Goal: Task Accomplishment & Management: Manage account settings

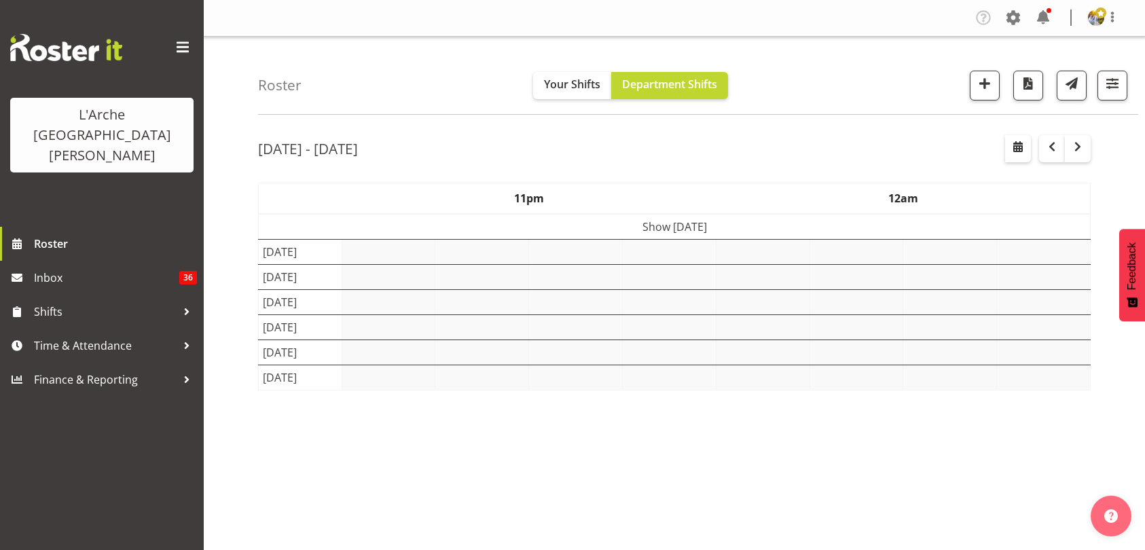
select select "shift"
click at [1114, 84] on span "button" at bounding box center [1112, 84] width 18 height 18
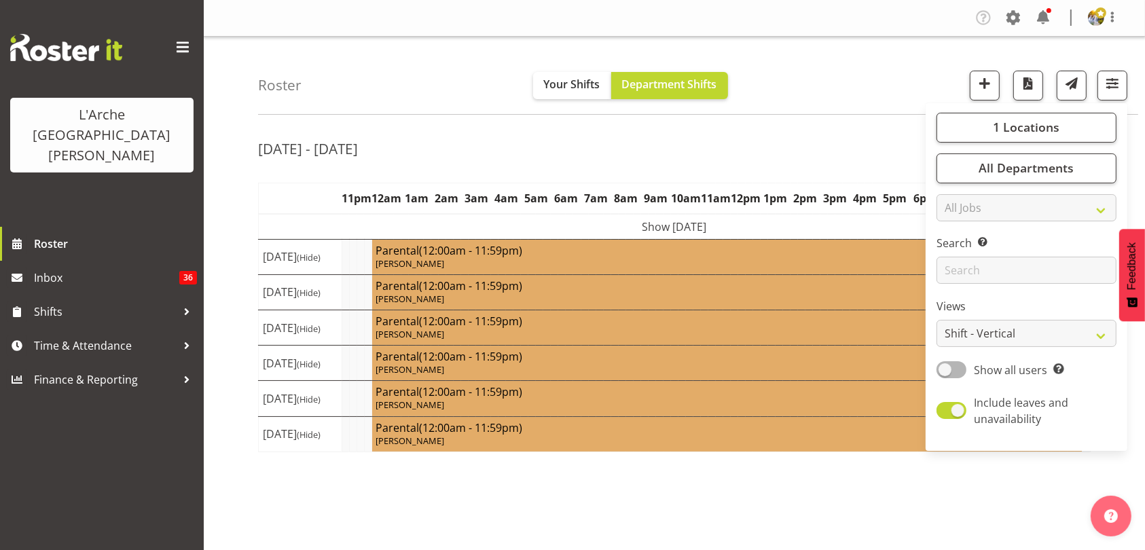
click at [951, 368] on span at bounding box center [951, 369] width 30 height 17
click at [945, 368] on input "Show all users Show only rostered employees" at bounding box center [940, 369] width 9 height 9
checkbox input "true"
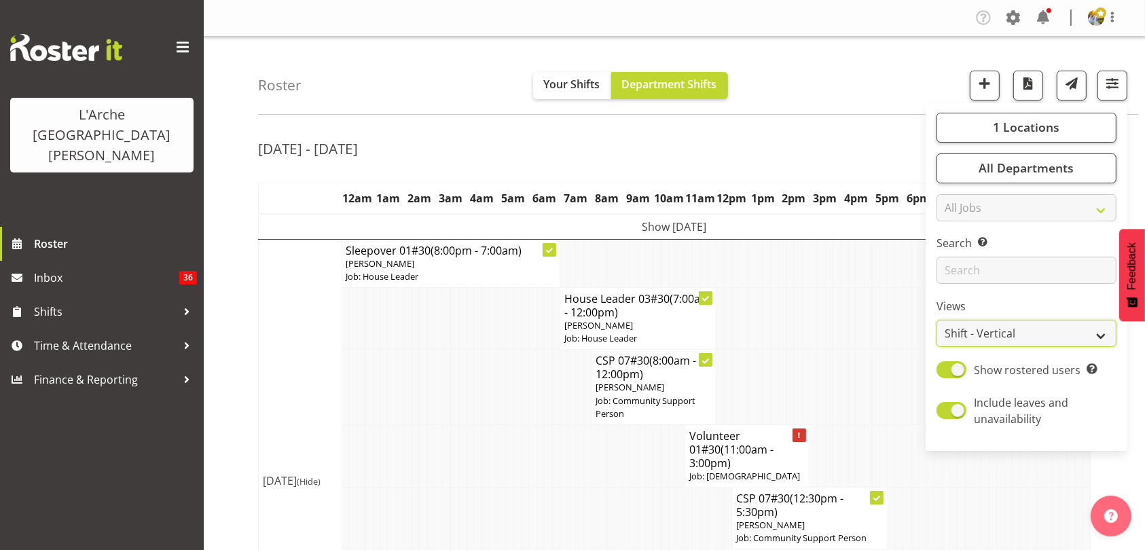
click at [1037, 328] on select "Staff Role Shift - Horizontal Shift - Vertical Staff - Location" at bounding box center [1026, 333] width 180 height 27
select select "staff"
click at [937, 320] on select "Staff Role Shift - Horizontal Shift - Vertical Staff - Location" at bounding box center [1026, 333] width 180 height 27
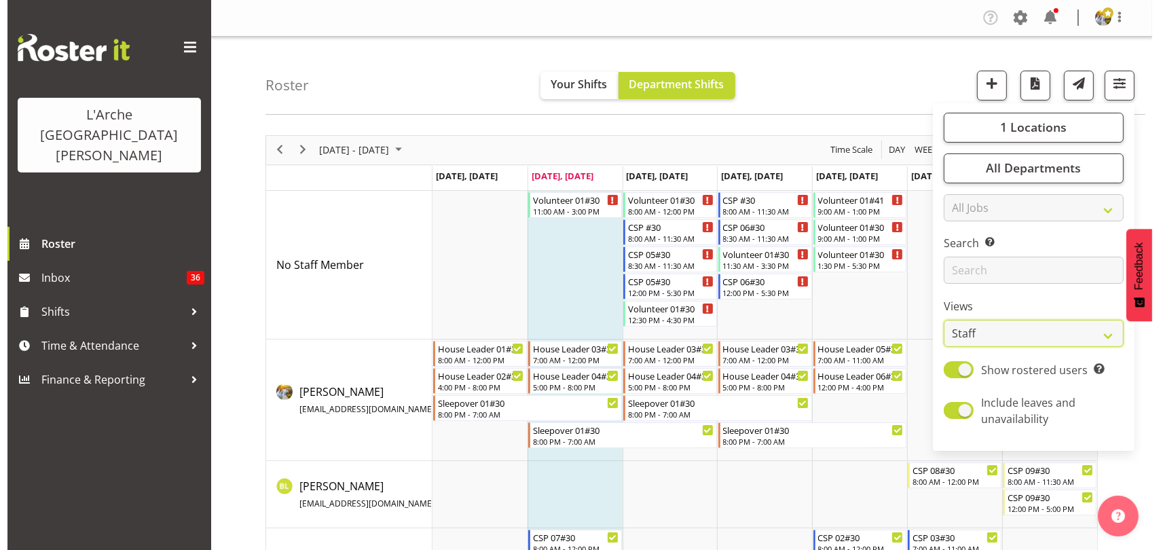
scroll to position [272, 0]
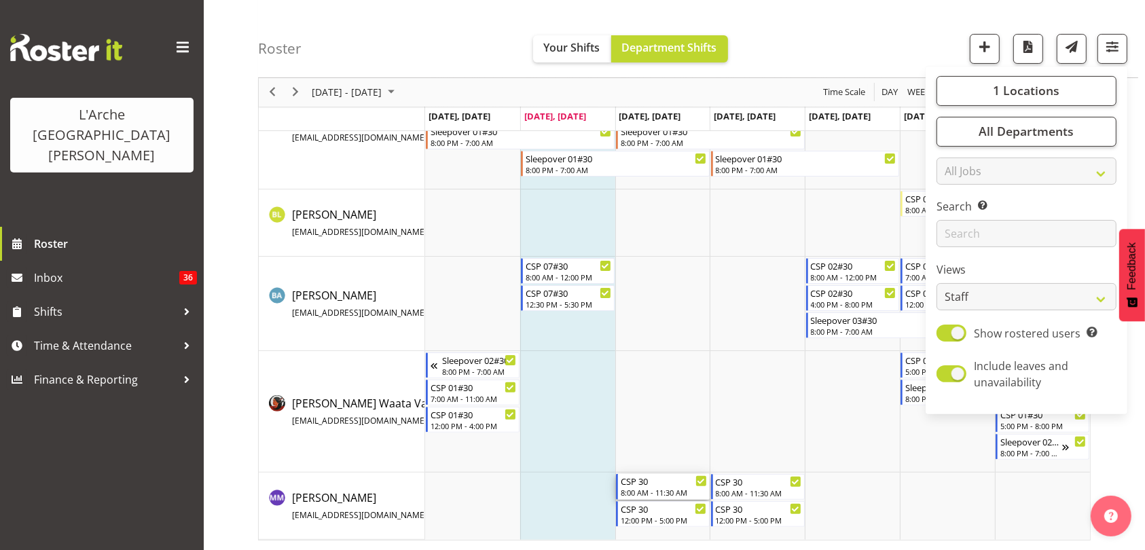
click at [643, 489] on div "8:00 AM - 11:30 AM" at bounding box center [664, 492] width 86 height 11
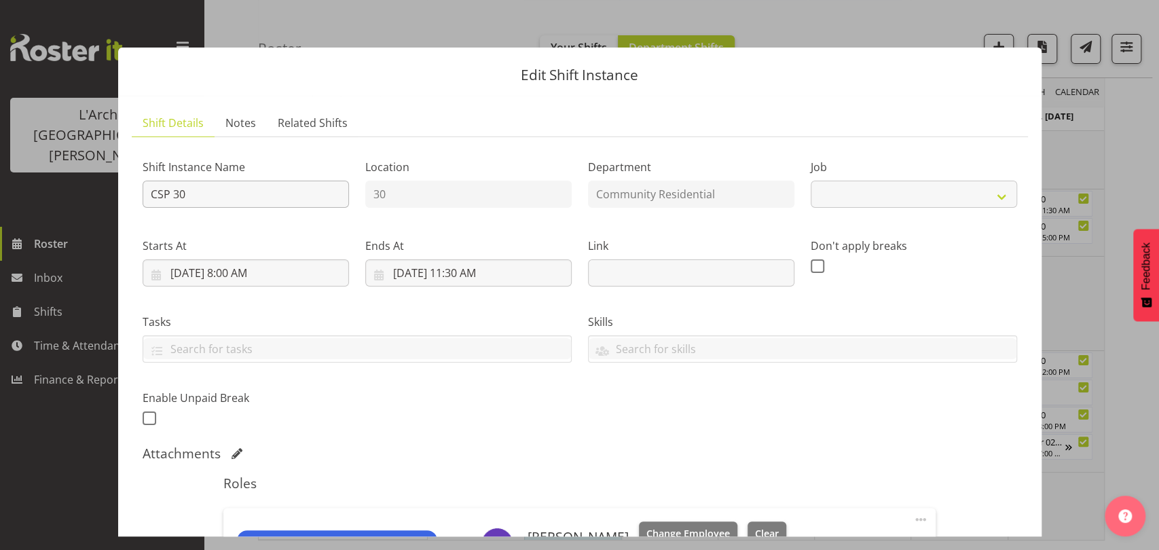
select select "2"
click at [147, 193] on input "CSP 30" at bounding box center [246, 194] width 206 height 27
type input "Sick Leave CSP 30"
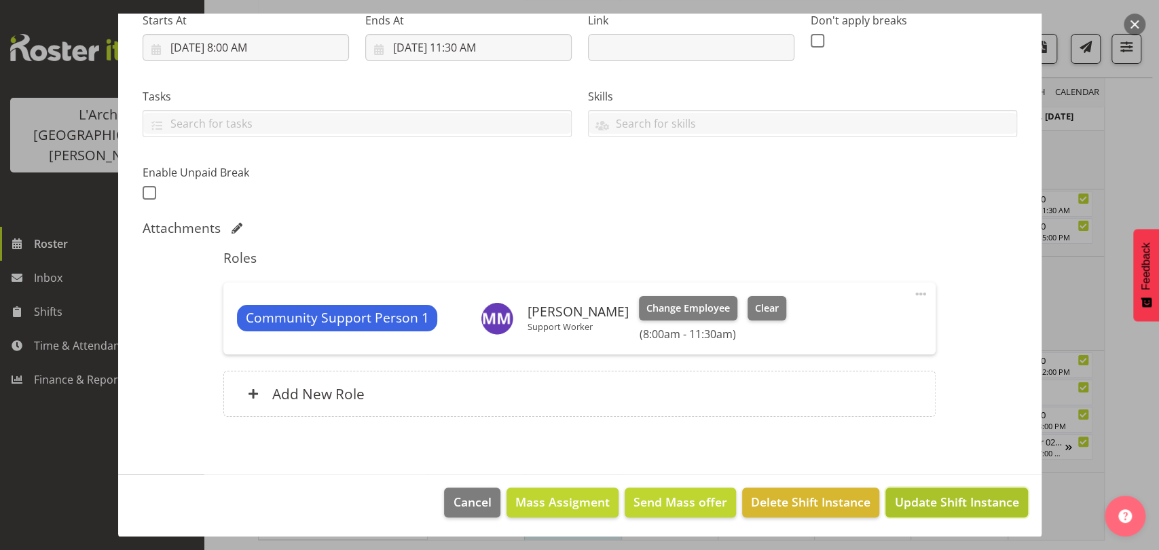
click at [924, 494] on span "Update Shift Instance" at bounding box center [956, 502] width 124 height 18
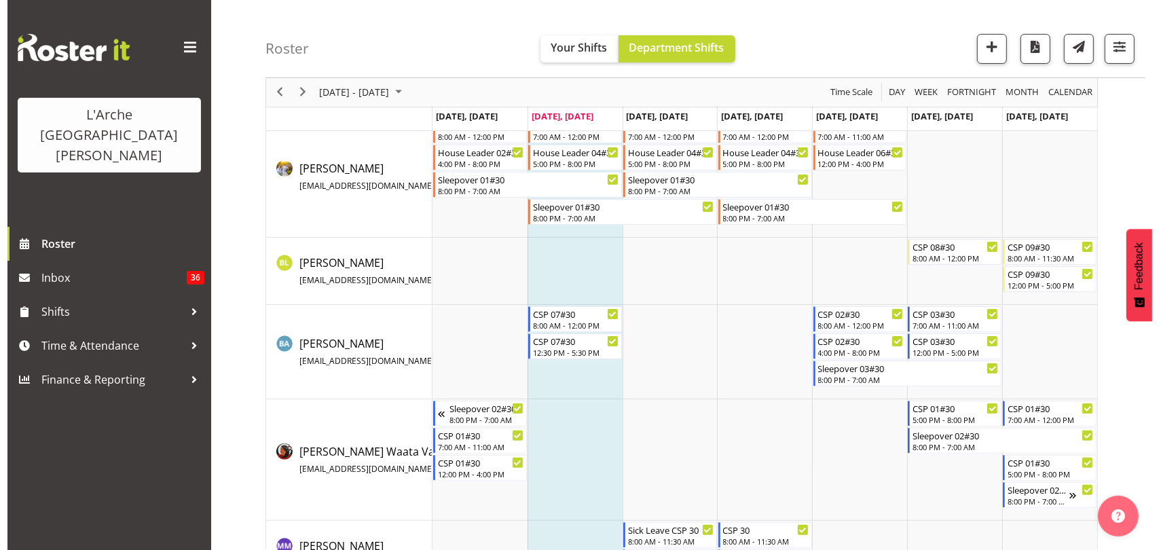
scroll to position [272, 0]
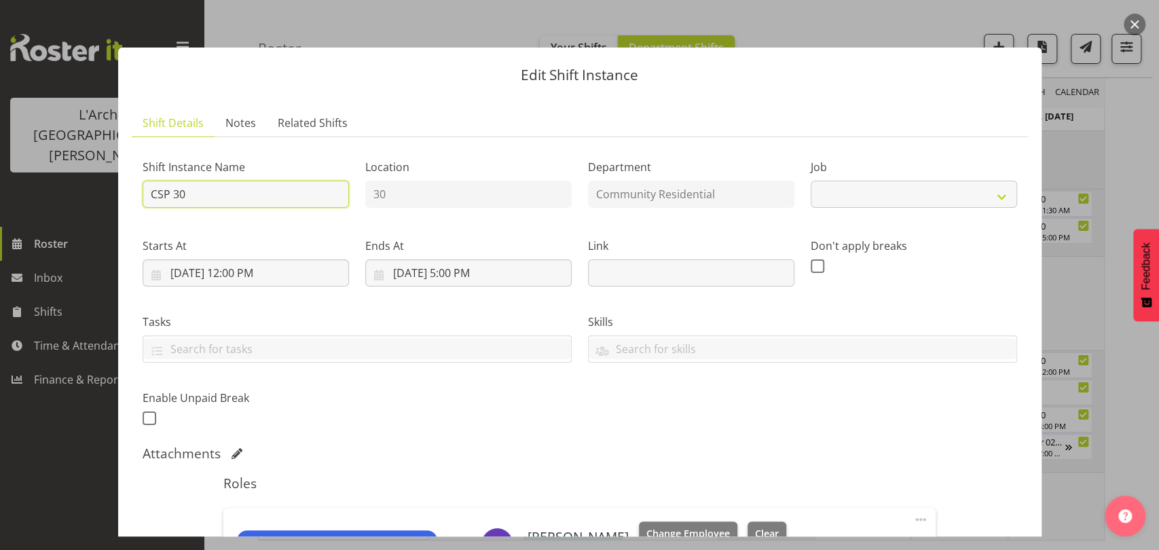
click at [148, 192] on input "CSP 30" at bounding box center [246, 194] width 206 height 27
select select "2"
type input "Sick Leave CSP 30"
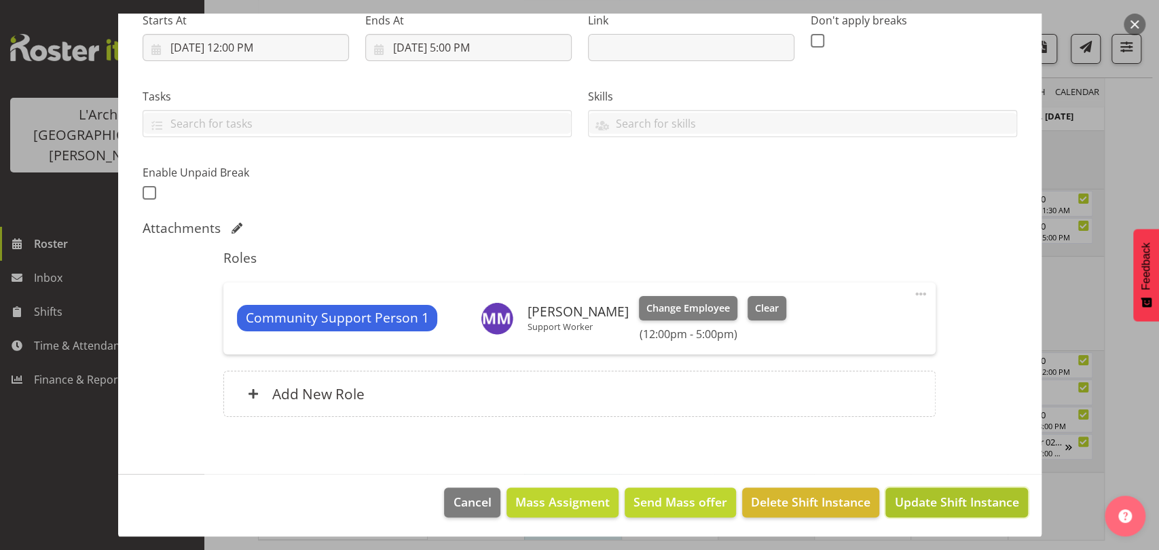
click at [940, 511] on button "Update Shift Instance" at bounding box center [956, 502] width 142 height 30
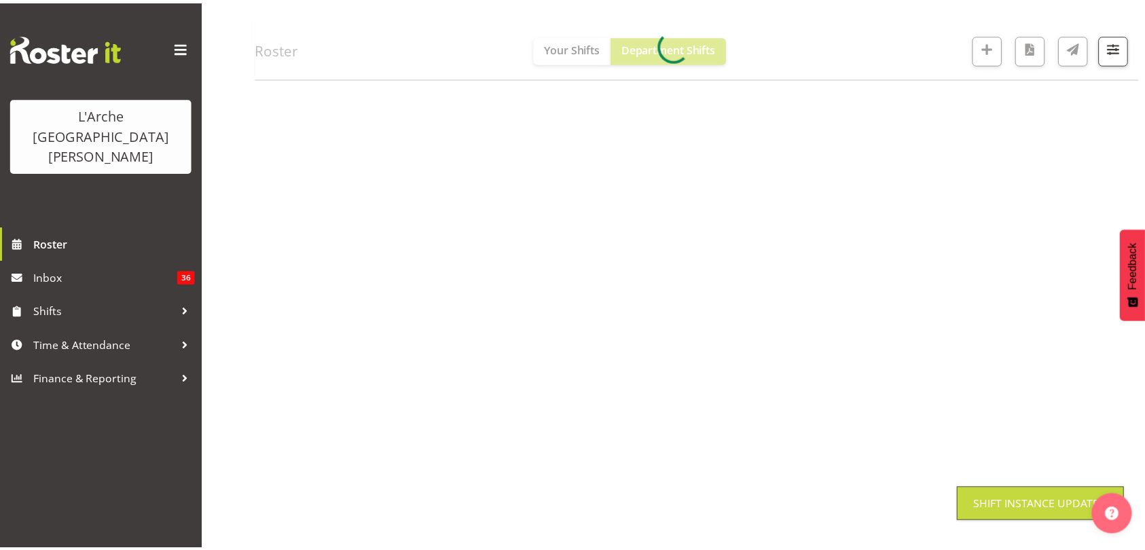
scroll to position [0, 0]
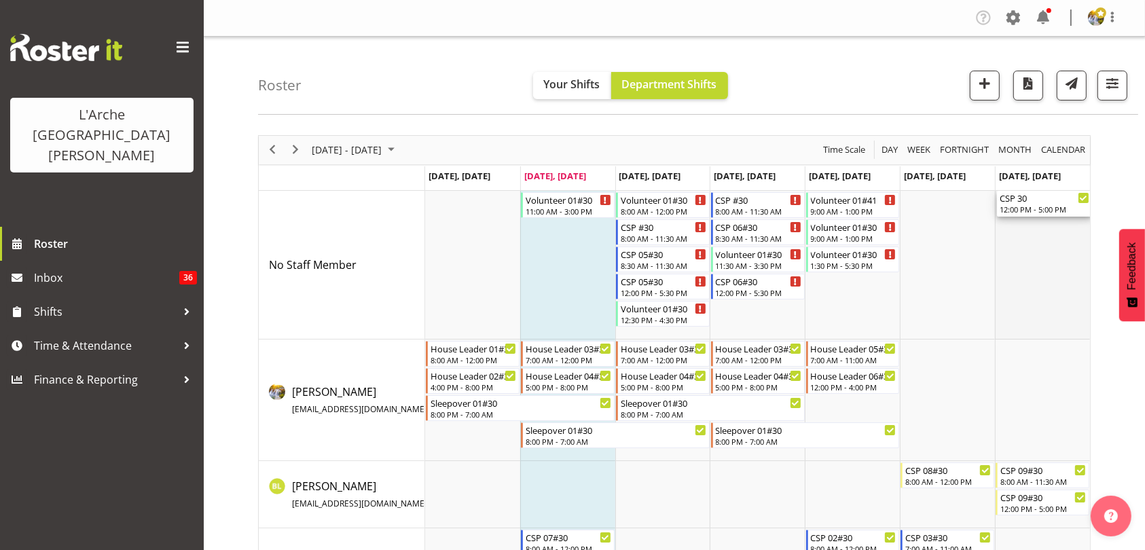
click at [1010, 239] on td "Timeline Week of August 12, 2025" at bounding box center [1042, 265] width 95 height 149
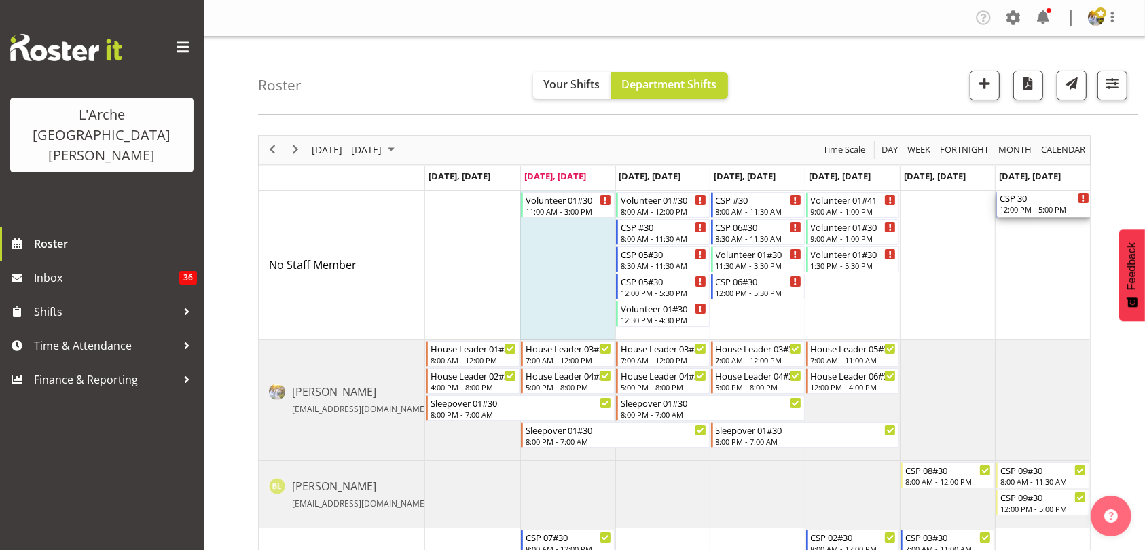
drag, startPoint x: 1033, startPoint y: 211, endPoint x: 1042, endPoint y: 244, distance: 33.9
click at [1042, 244] on div "Volunteer 01#30 11:00 AM - 3:00 PM Volunteer 01#30 8:00 AM - 12:00 PM CSP #30 8…" at bounding box center [757, 501] width 665 height 621
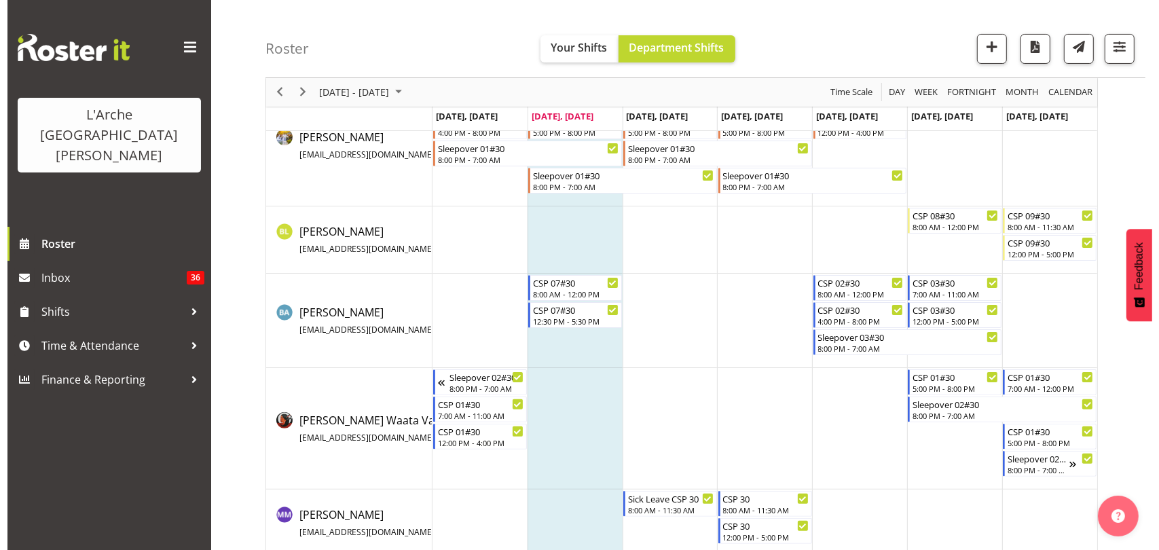
scroll to position [272, 0]
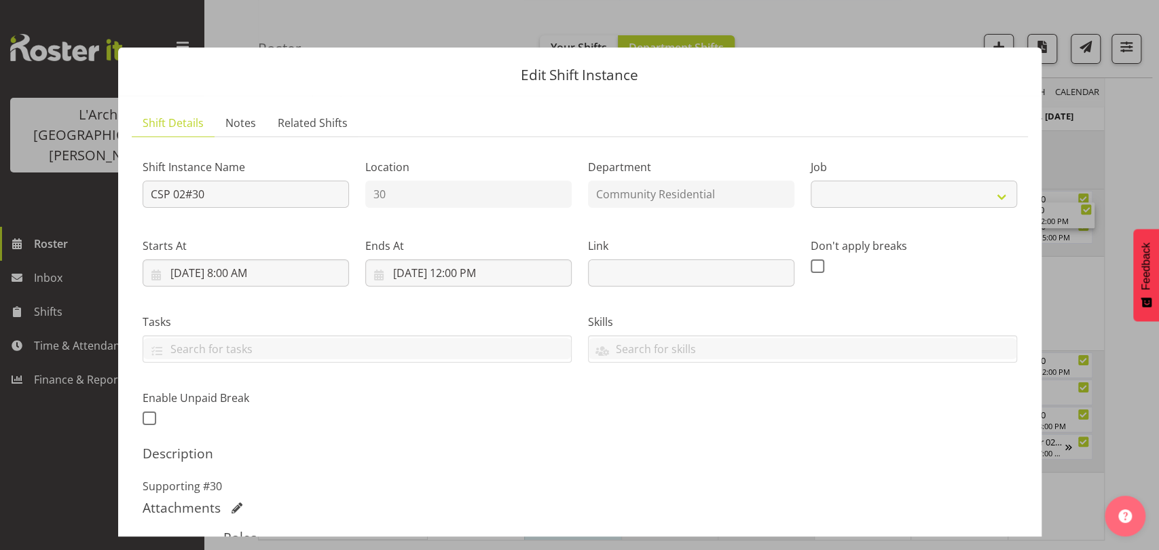
select select "2"
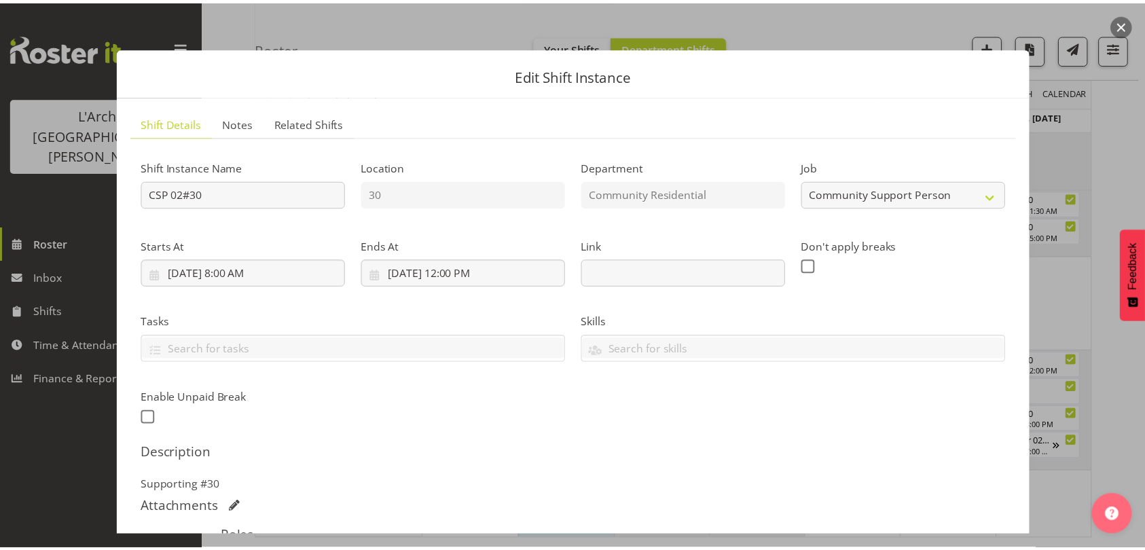
scroll to position [0, 0]
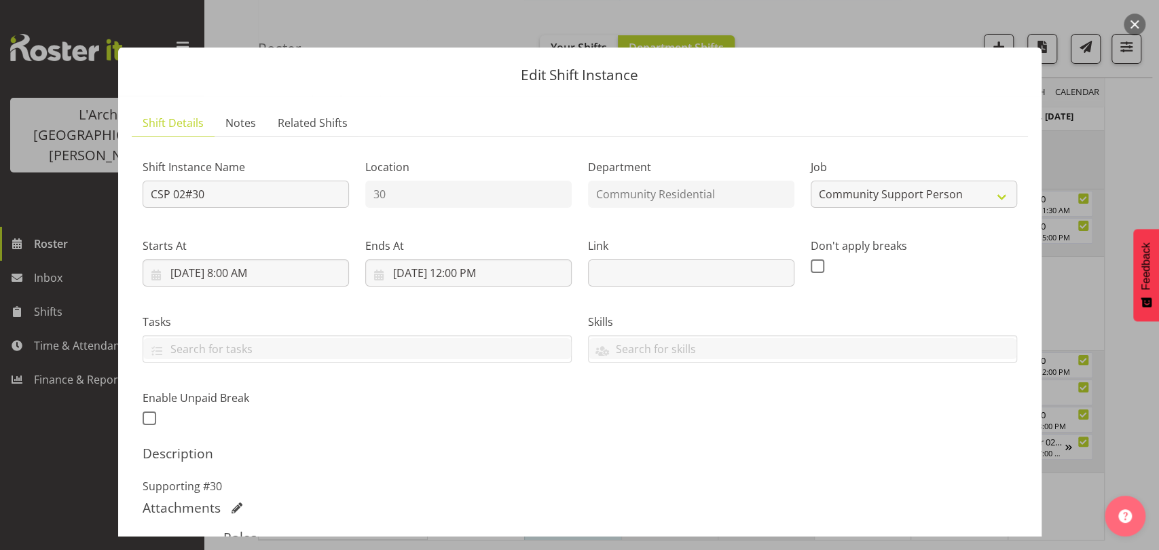
click at [1138, 20] on button "button" at bounding box center [1135, 25] width 22 height 22
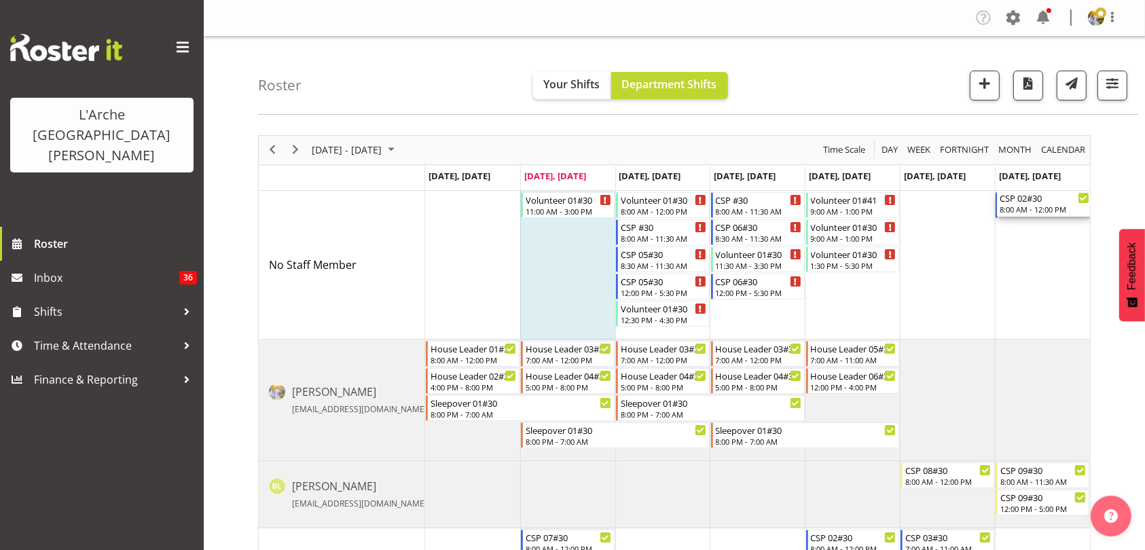
click at [1026, 206] on div "8:00 AM - 12:00 PM" at bounding box center [1044, 209] width 90 height 11
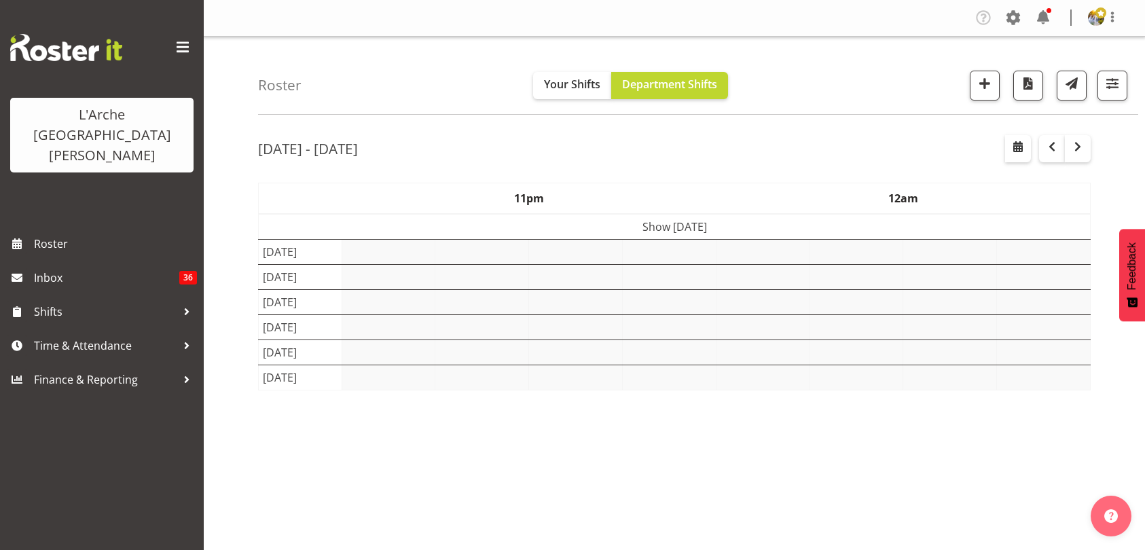
select select "shift"
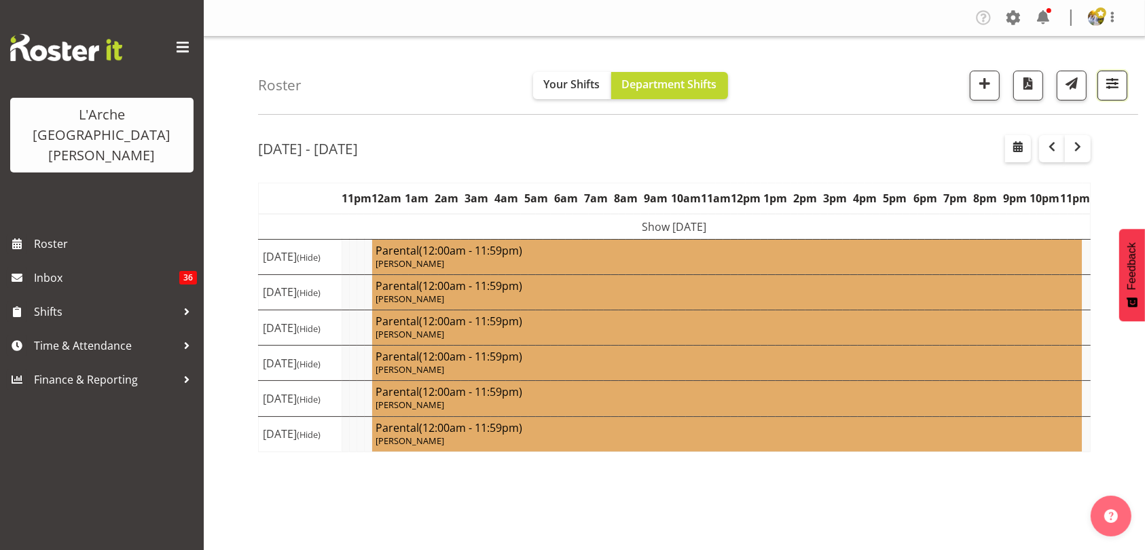
click at [1109, 84] on span "button" at bounding box center [1112, 84] width 18 height 18
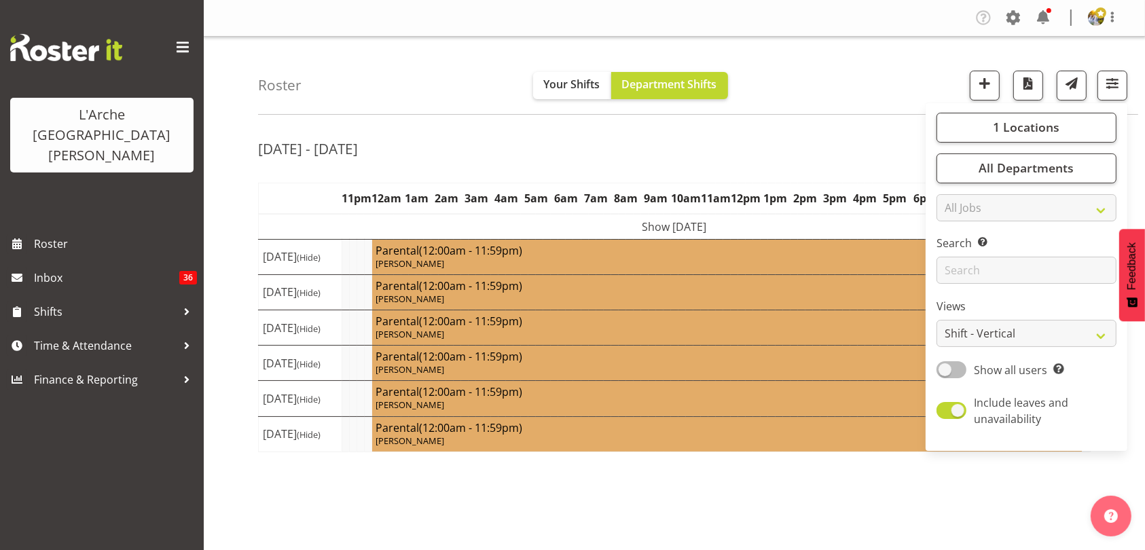
click at [944, 365] on span at bounding box center [951, 369] width 30 height 17
click at [944, 365] on input "Show all users Show only rostered employees" at bounding box center [940, 369] width 9 height 9
checkbox input "true"
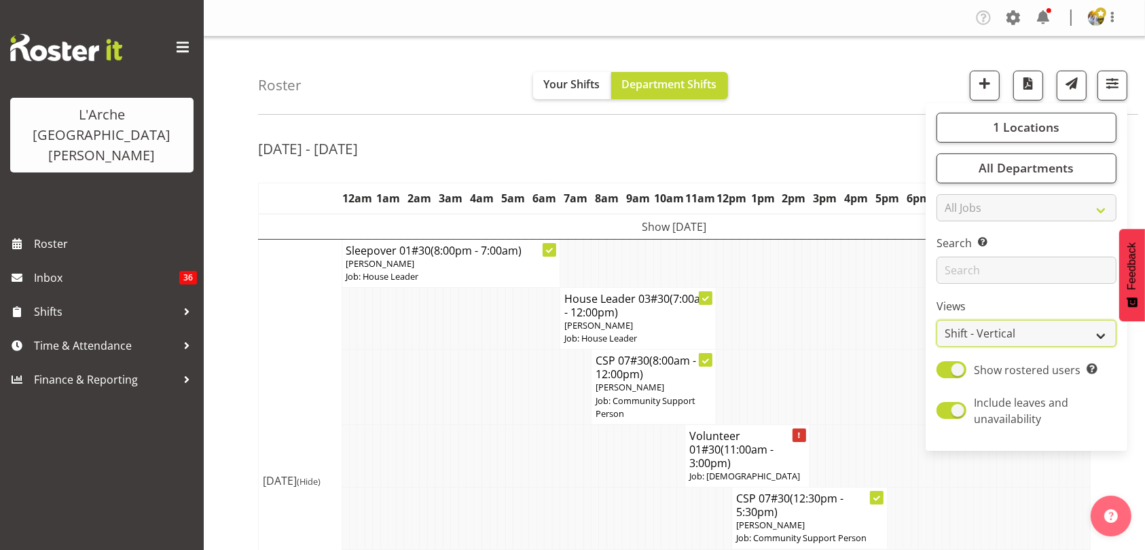
click at [946, 342] on select "Staff Role Shift - Horizontal Shift - Vertical Staff - Location" at bounding box center [1026, 333] width 180 height 27
select select "staff"
click at [937, 320] on select "Staff Role Shift - Horizontal Shift - Vertical Staff - Location" at bounding box center [1026, 333] width 180 height 27
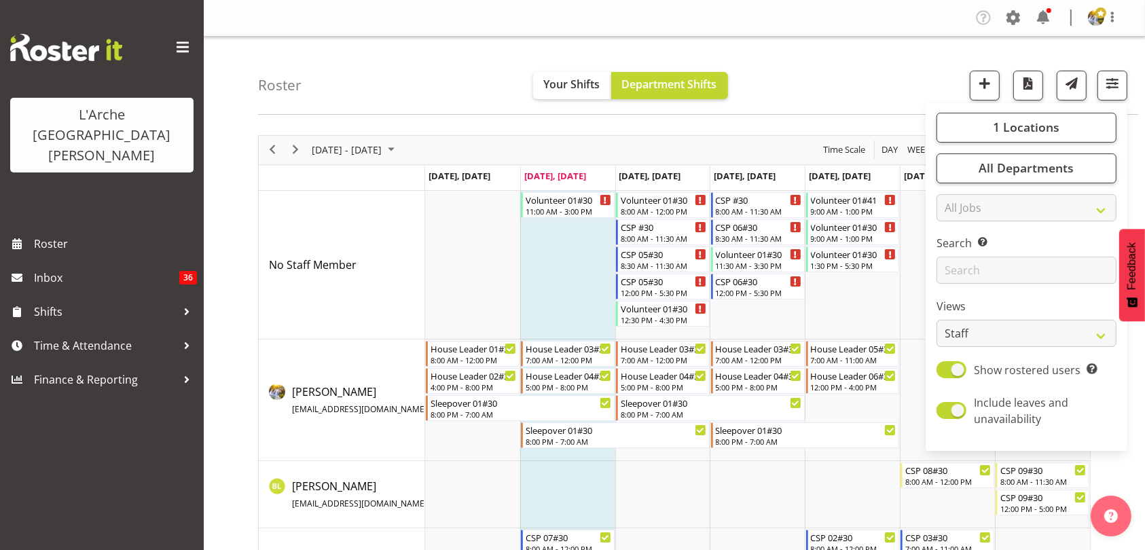
click at [1099, 52] on div "Roster Your Shifts Department Shifts 1 Locations Clear 20 30 41 5 56b 65a 73 Ar…" at bounding box center [698, 76] width 880 height 78
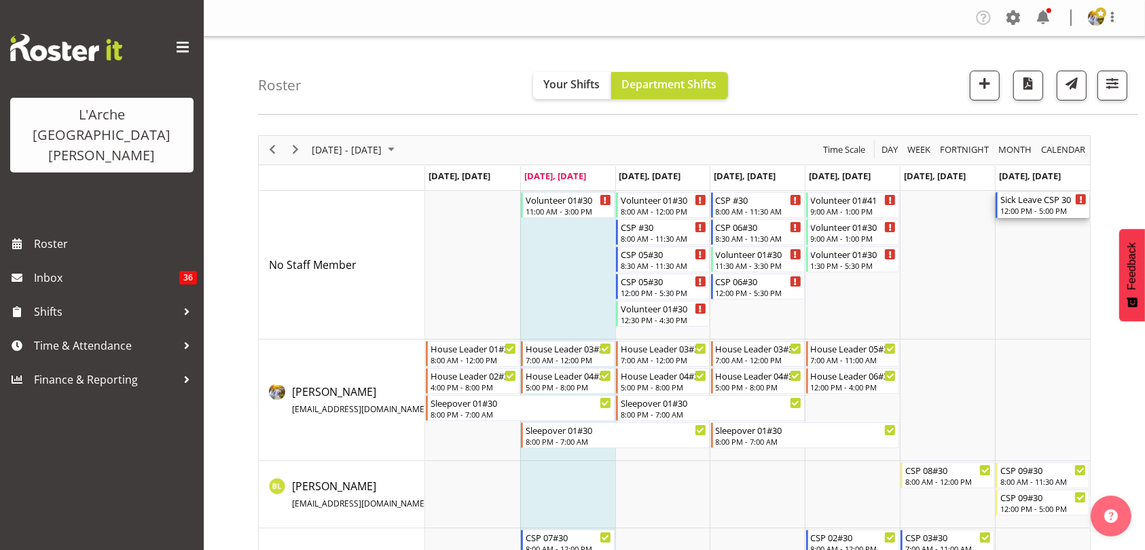
click at [1047, 208] on div "12:00 PM - 5:00 PM" at bounding box center [1043, 210] width 86 height 11
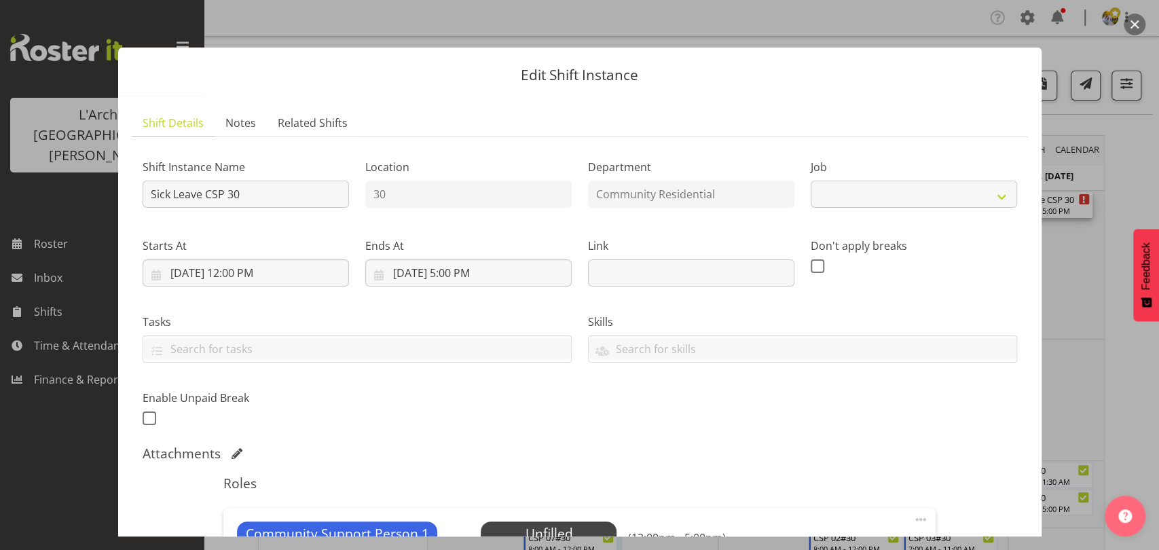
select select "2"
click at [519, 522] on span "Select Employee" at bounding box center [549, 534] width 136 height 26
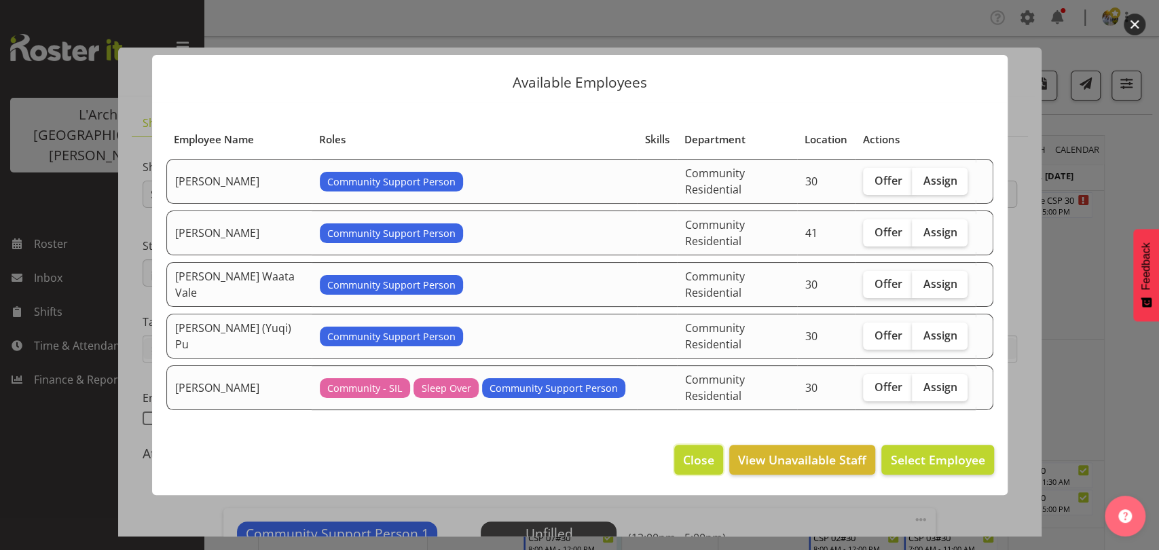
click at [700, 451] on span "Close" at bounding box center [698, 460] width 31 height 18
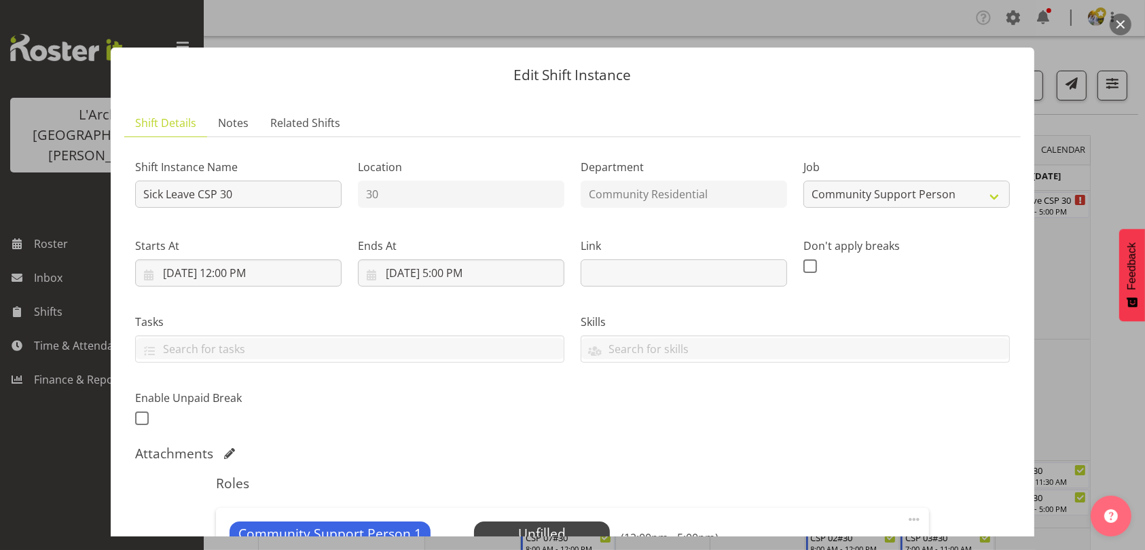
click at [1105, 25] on div at bounding box center [572, 275] width 1145 height 550
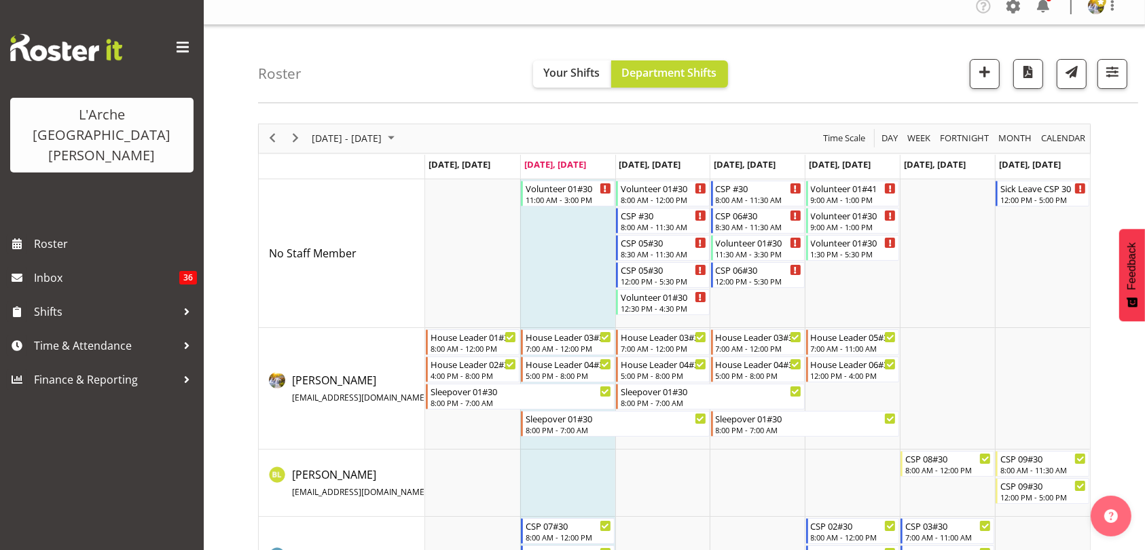
scroll to position [12, 0]
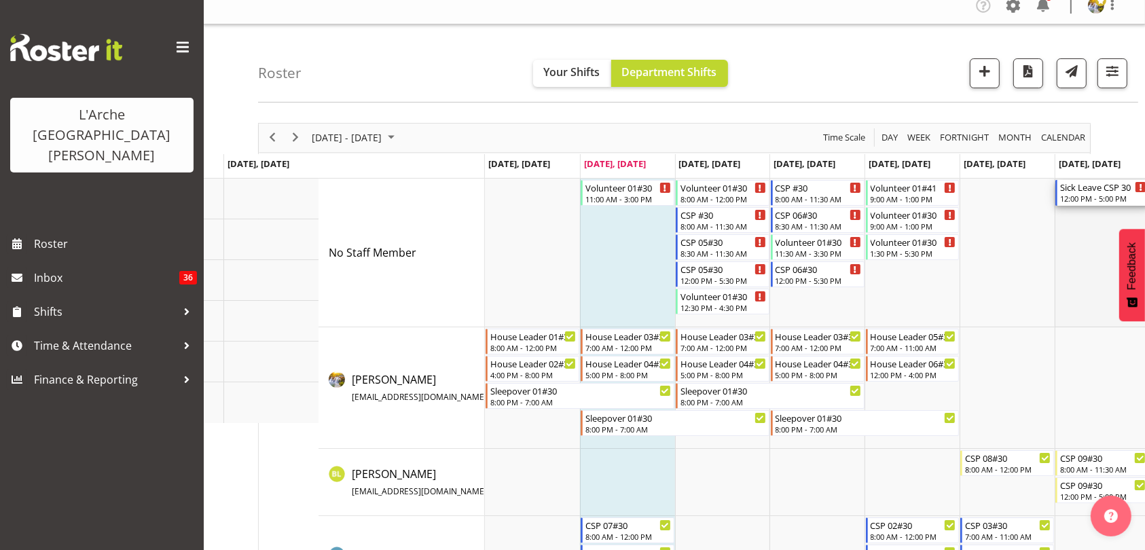
drag, startPoint x: 1042, startPoint y: 194, endPoint x: 1099, endPoint y: 206, distance: 58.3
click at [1099, 206] on div "Volunteer 01#30 11:00 AM - 3:00 PM Volunteer 01#30 8:00 AM - 12:00 PM CSP #30 8…" at bounding box center [817, 489] width 665 height 621
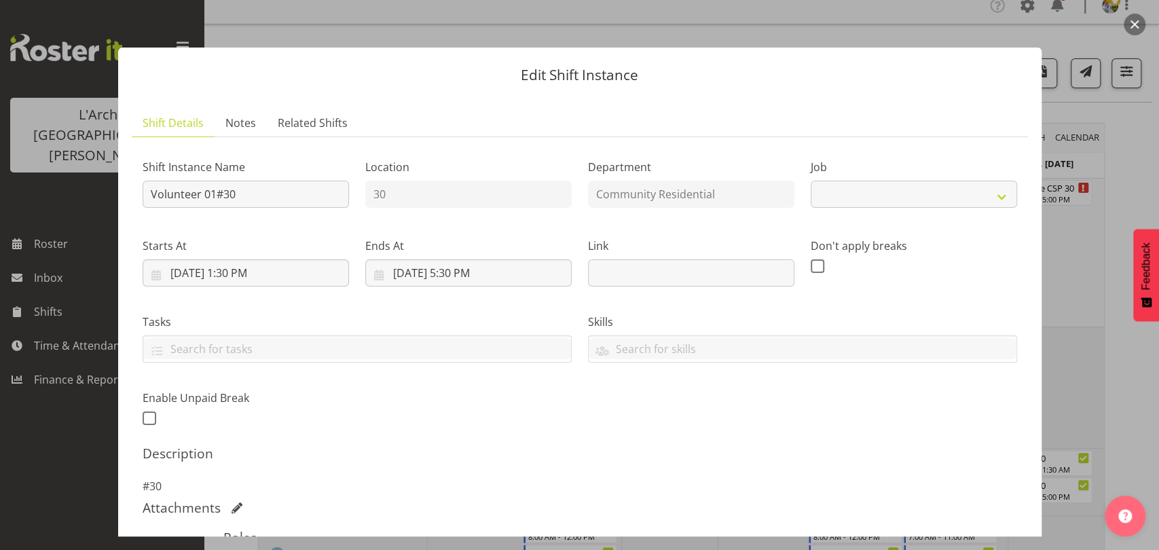
select select "4550"
click at [1133, 18] on button "button" at bounding box center [1135, 25] width 22 height 22
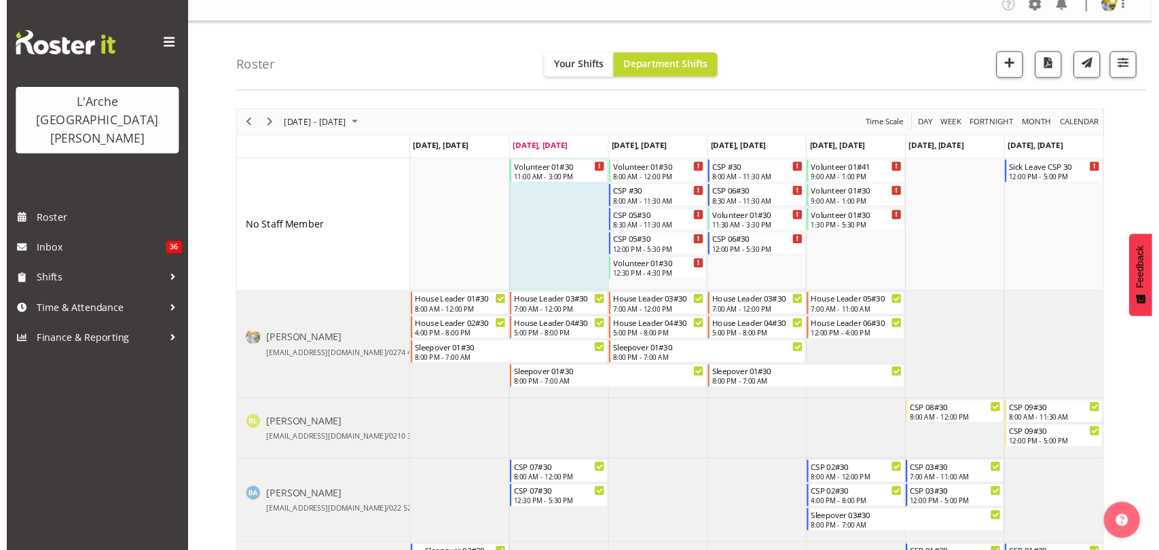
scroll to position [0, 0]
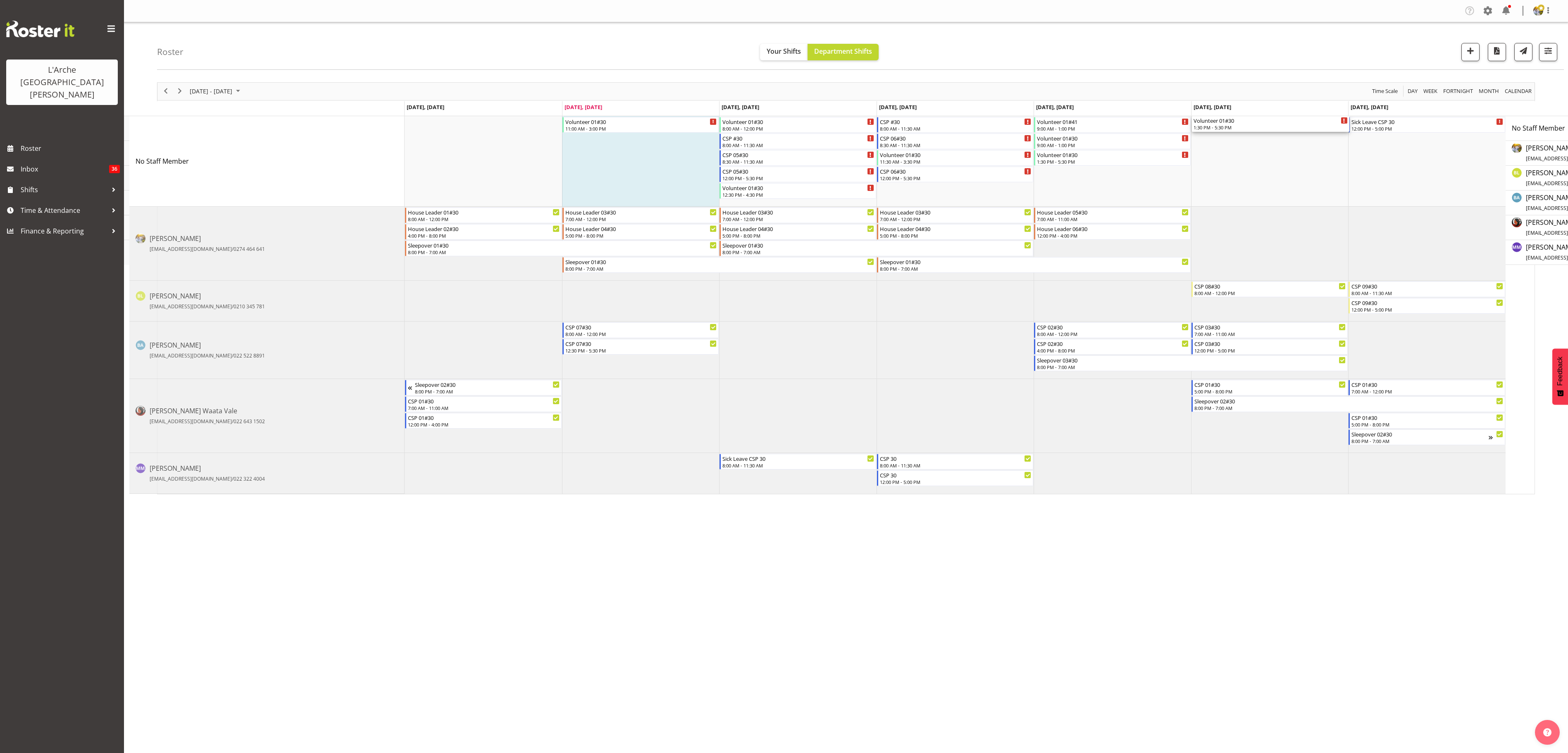
drag, startPoint x: 1434, startPoint y: 127, endPoint x: 1347, endPoint y: 205, distance: 116.8
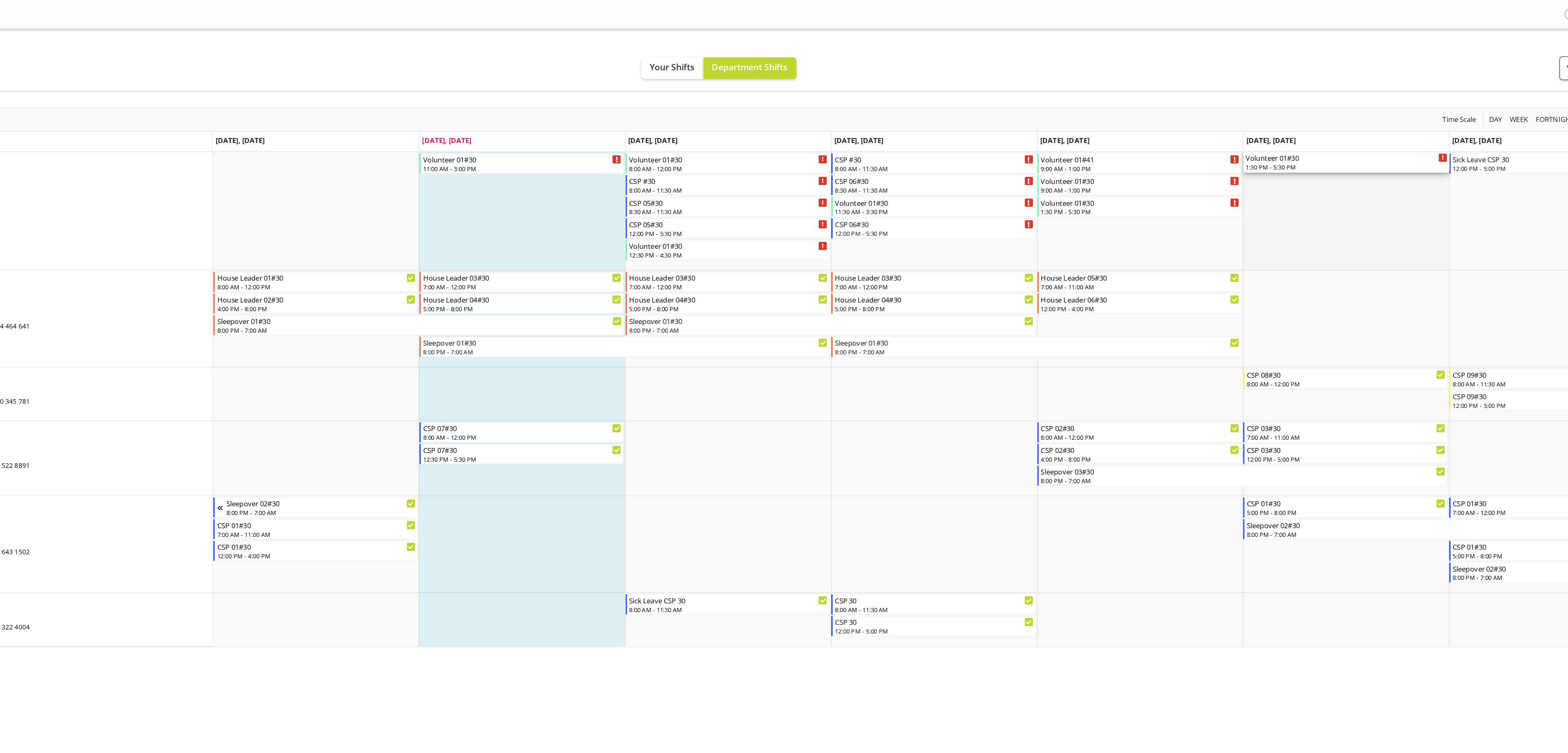
click at [696, 150] on td "Timeline Week of August 12, 2025" at bounding box center [1298, 161] width 158 height 91
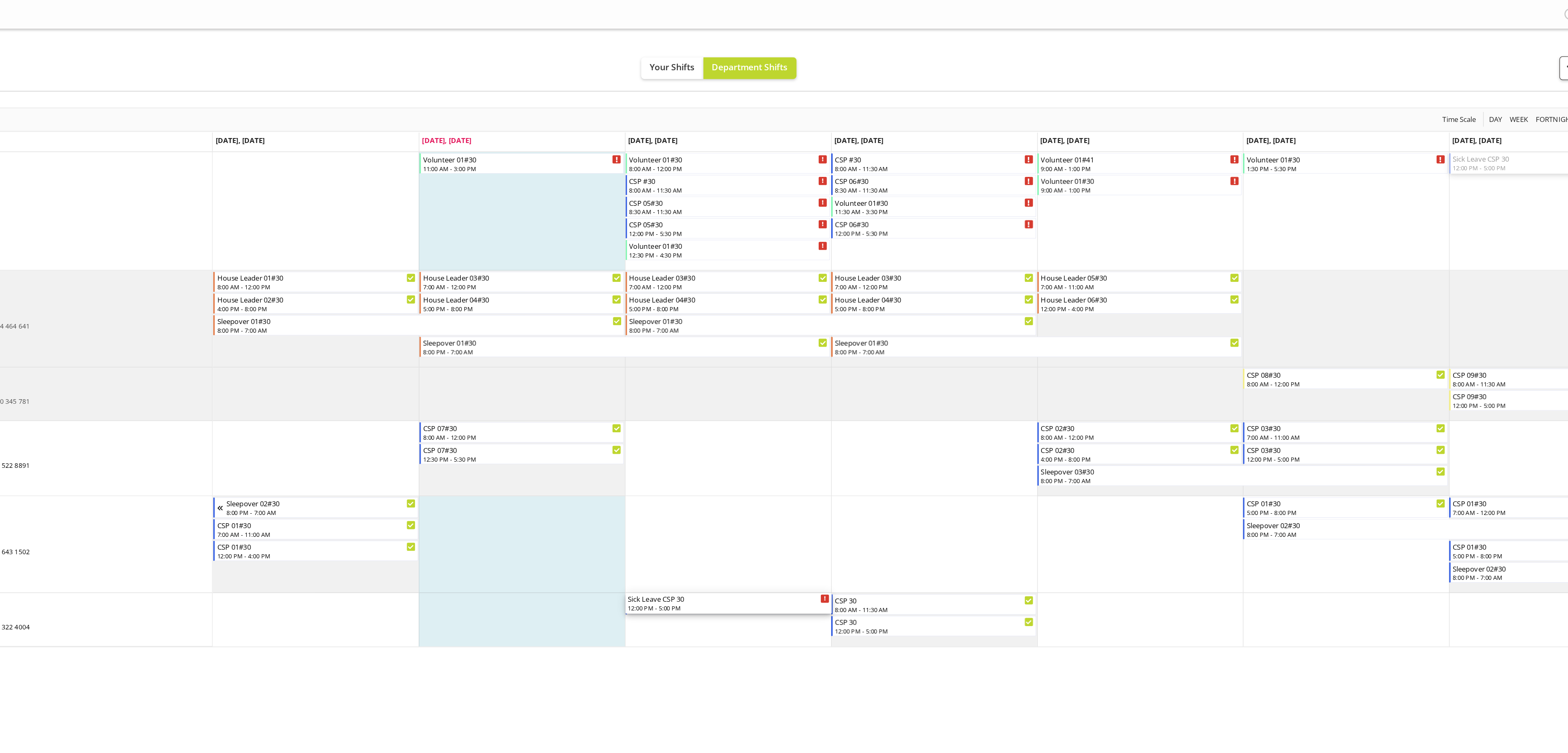
drag, startPoint x: 1395, startPoint y: 127, endPoint x: 855, endPoint y: 471, distance: 640.3
click at [696, 334] on div "Volunteer 01#30 11:00 AM - 3:00 PM Volunteer 01#30 8:00 AM - 12:00 PM CSP #30 8…" at bounding box center [984, 305] width 1102 height 378
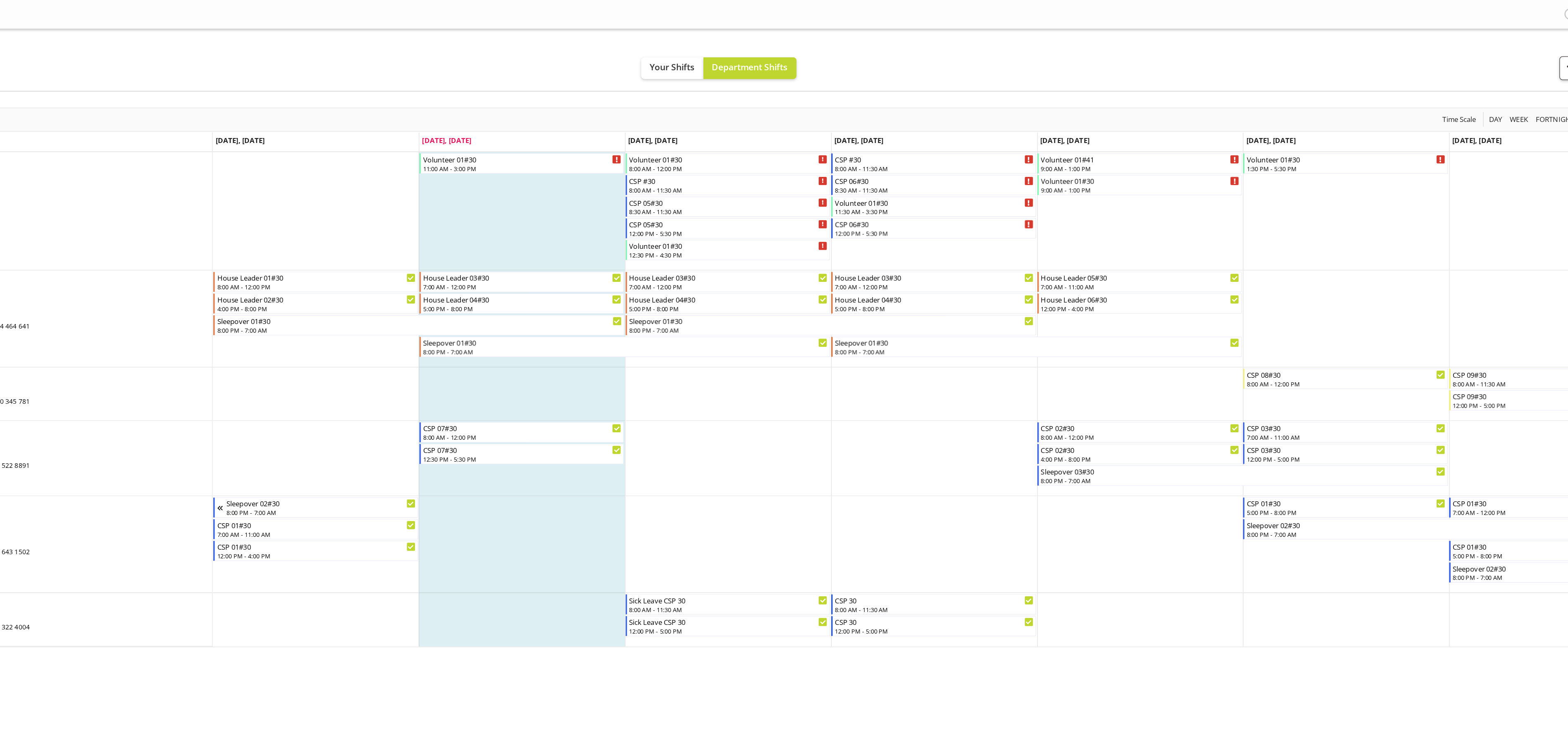
click at [696, 334] on div "Tasks Jobs Employees Profile Log Out Roster Your Shifts Department Shifts 1 Loc…" at bounding box center [846, 376] width 1444 height 753
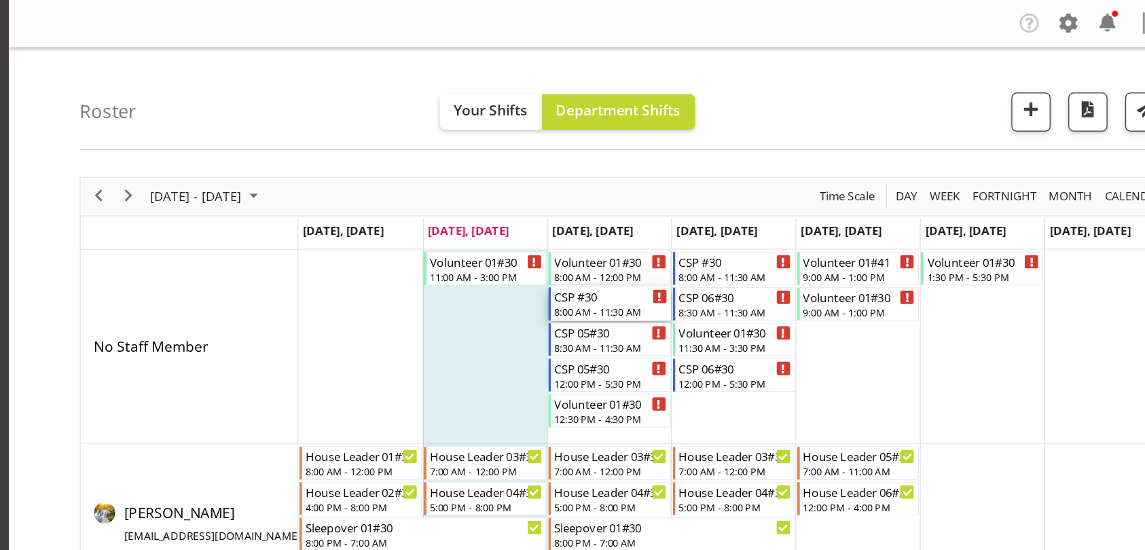
click at [654, 231] on div "CSP #30" at bounding box center [664, 226] width 86 height 14
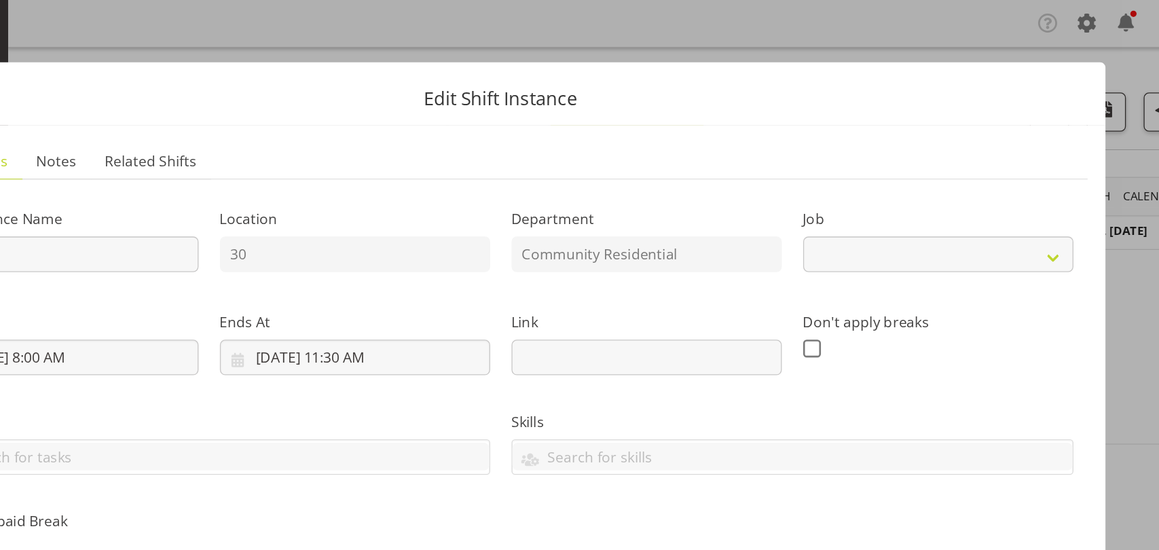
select select "2"
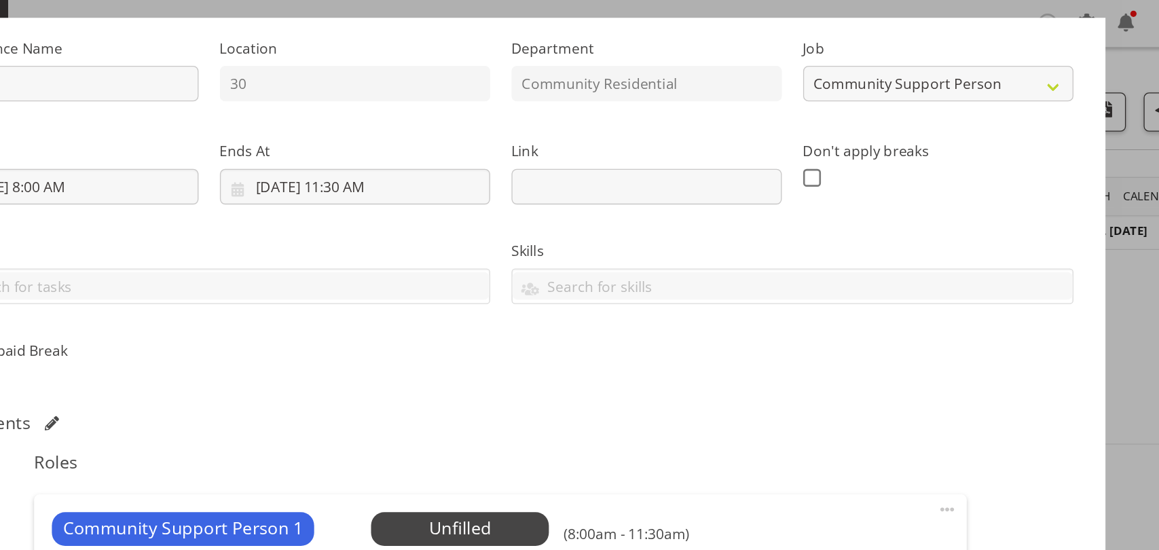
scroll to position [206, 0]
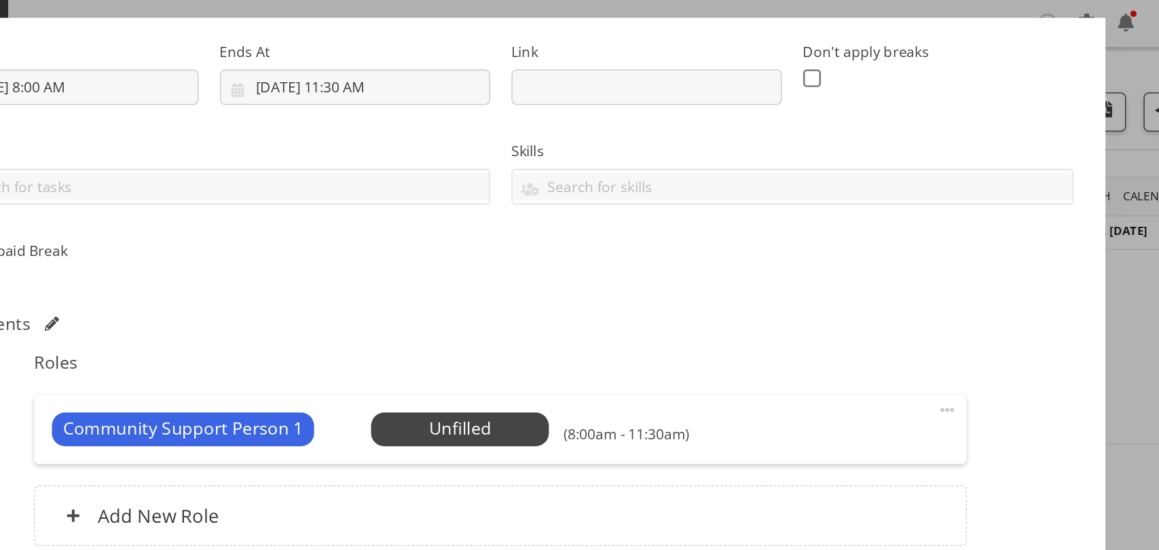
click at [913, 315] on span at bounding box center [921, 313] width 16 height 16
click at [842, 342] on link "Edit" at bounding box center [863, 343] width 130 height 24
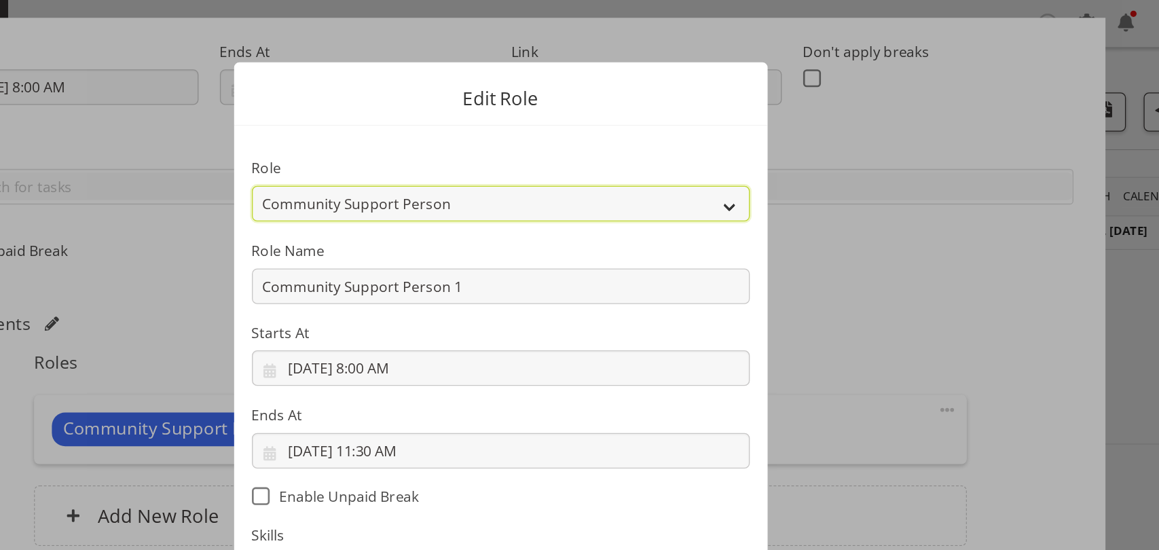
click at [612, 155] on select "Area Manager Art Coordination Community - SIL Community Leader Community Suppor…" at bounding box center [580, 155] width 380 height 27
select select "287"
click at [390, 142] on select "Area Manager Art Coordination Community - SIL Community Leader Community Suppor…" at bounding box center [580, 155] width 380 height 27
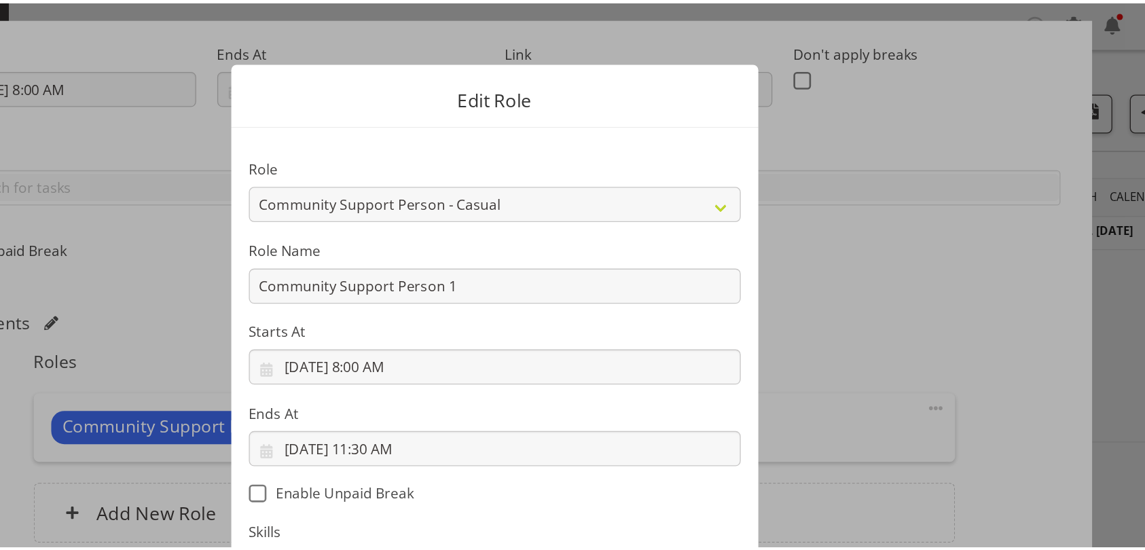
scroll to position [67, 0]
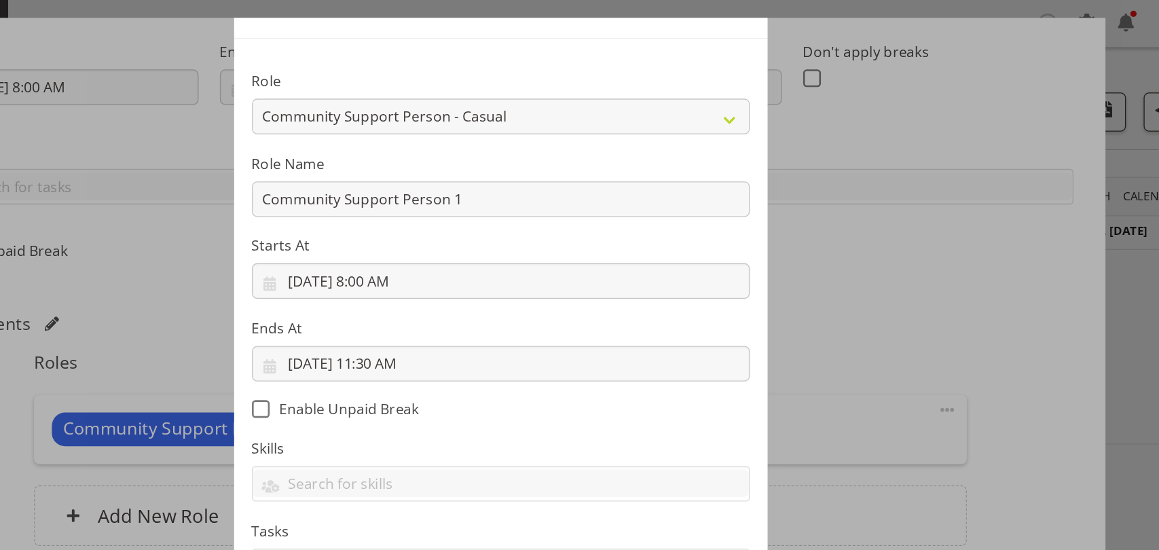
drag, startPoint x: 1048, startPoint y: 215, endPoint x: 1054, endPoint y: 351, distance: 136.6
click at [1054, 351] on div at bounding box center [579, 275] width 1159 height 550
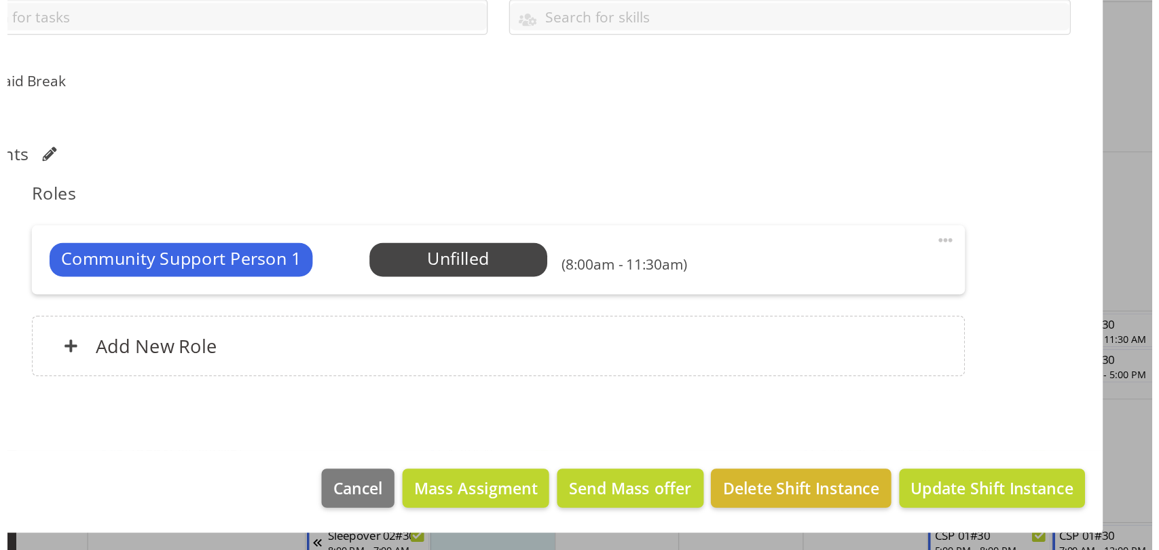
scroll to position [107, 0]
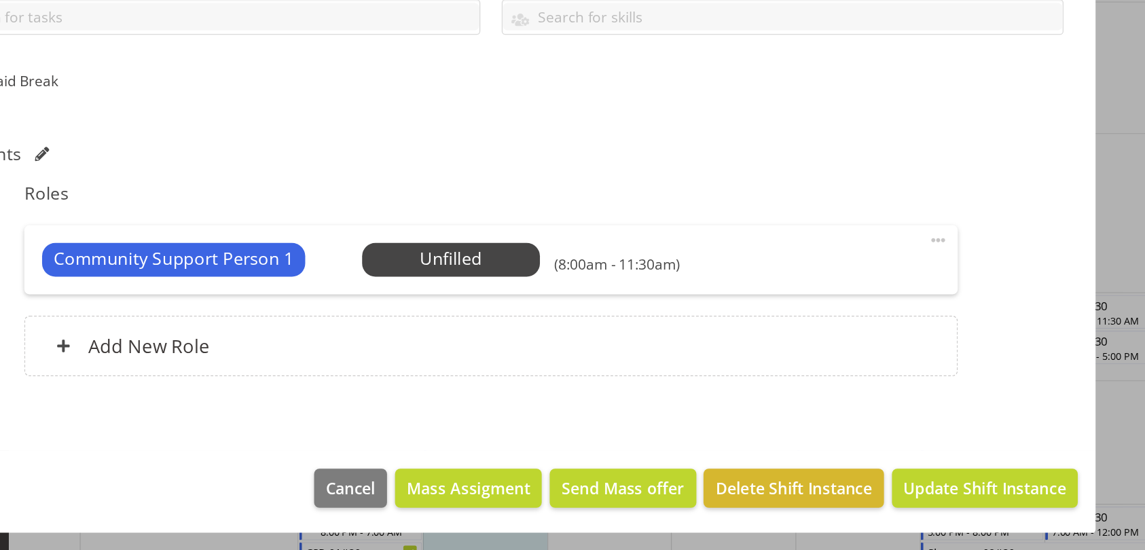
click at [906, 306] on span at bounding box center [914, 313] width 16 height 16
click at [832, 342] on link "Edit" at bounding box center [857, 343] width 130 height 24
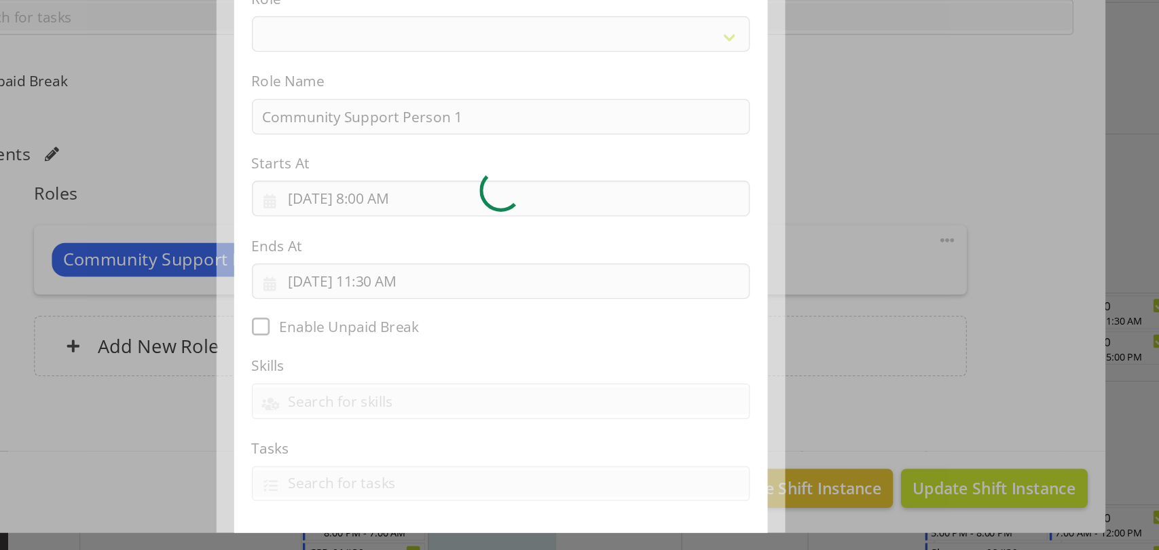
select select "287"
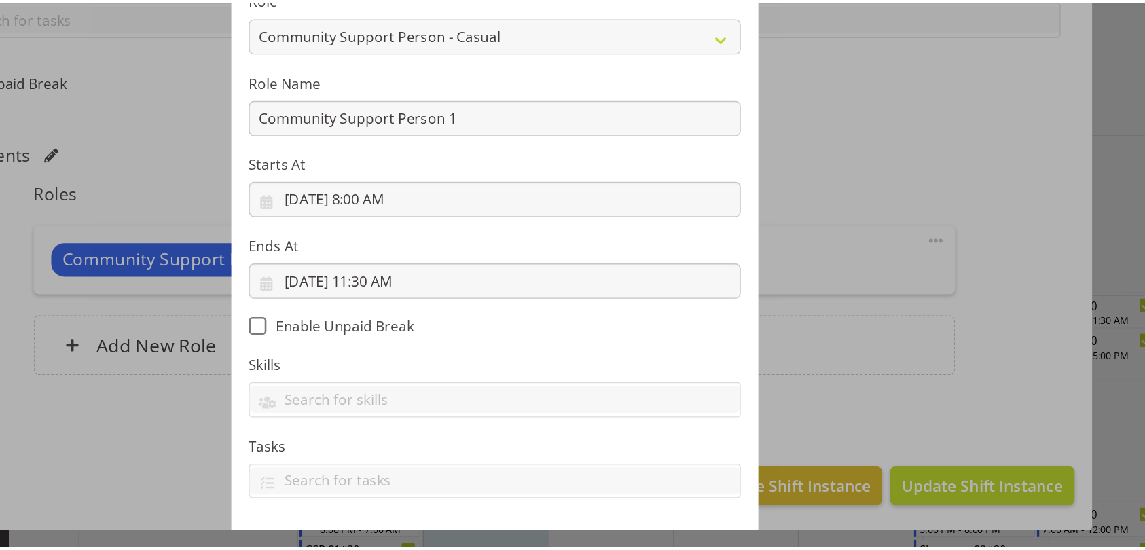
scroll to position [67, 0]
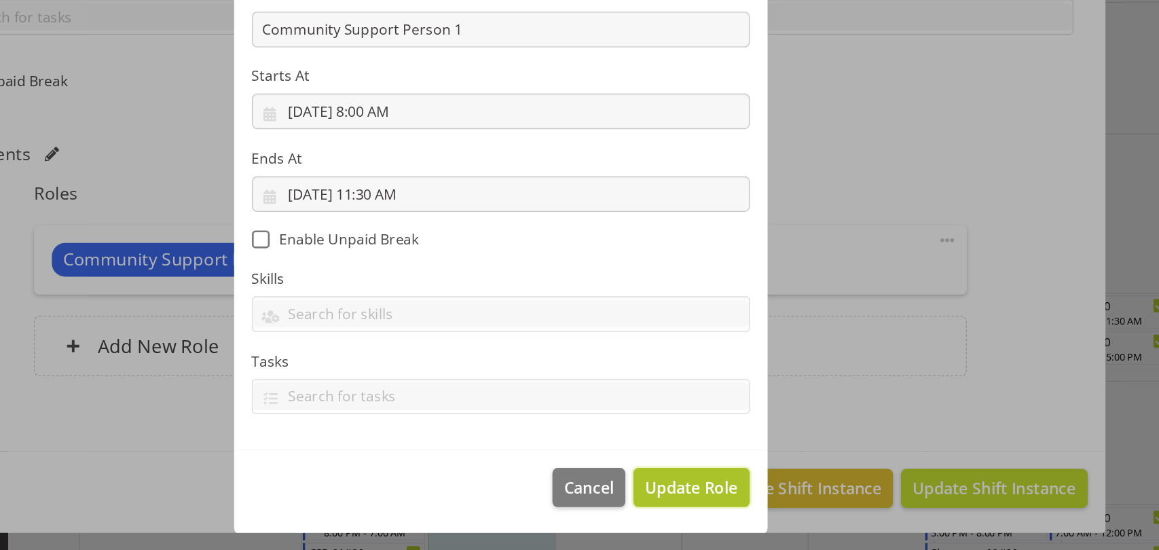
click at [718, 501] on span "Update Role" at bounding box center [725, 502] width 71 height 18
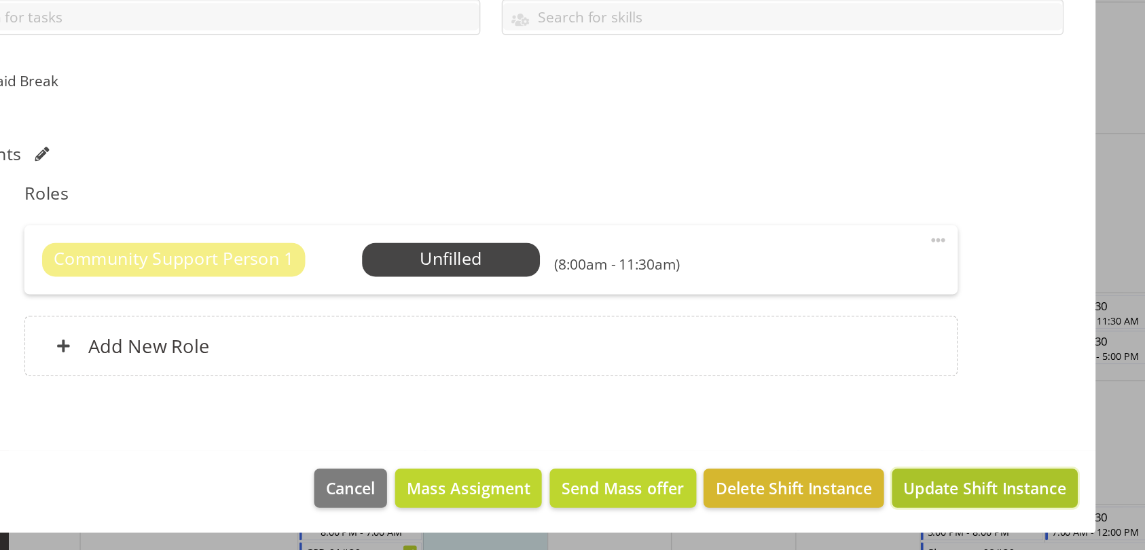
click at [890, 506] on span "Update Shift Instance" at bounding box center [949, 503] width 124 height 18
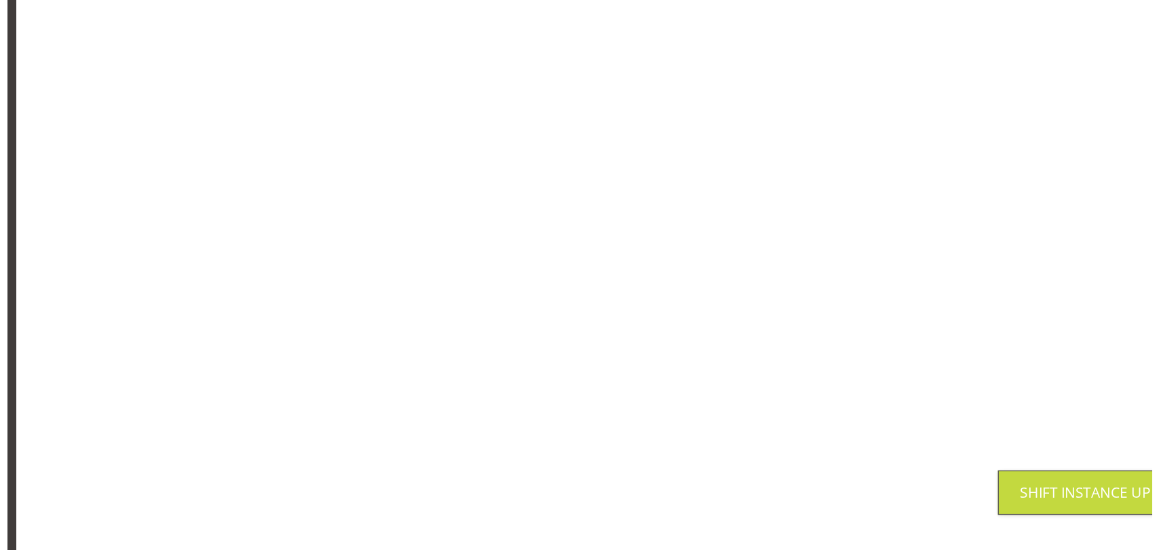
scroll to position [0, 0]
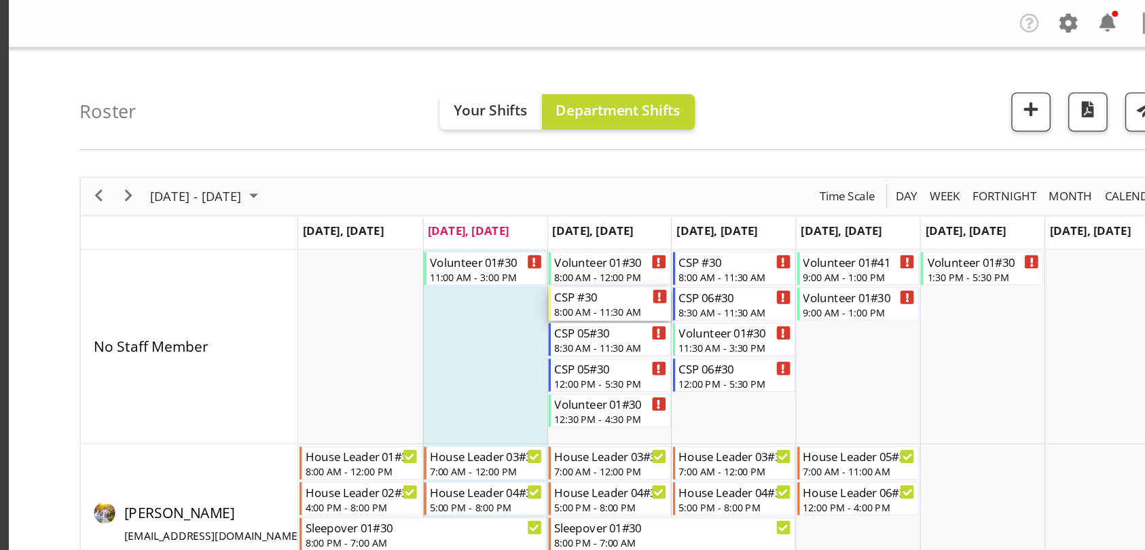
click at [661, 233] on div "8:00 AM - 11:30 AM" at bounding box center [664, 237] width 86 height 11
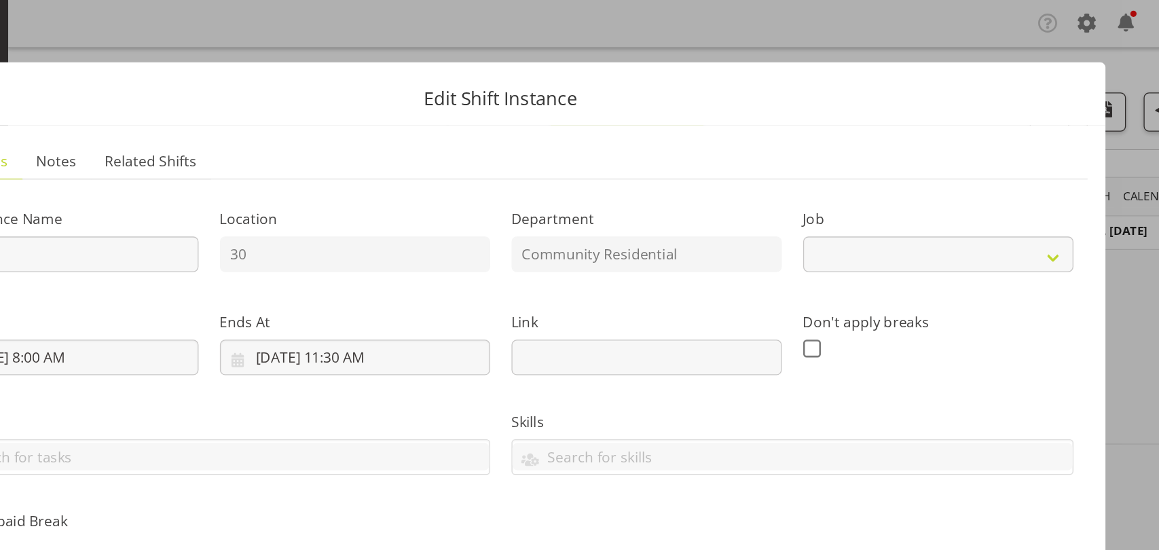
select select "2"
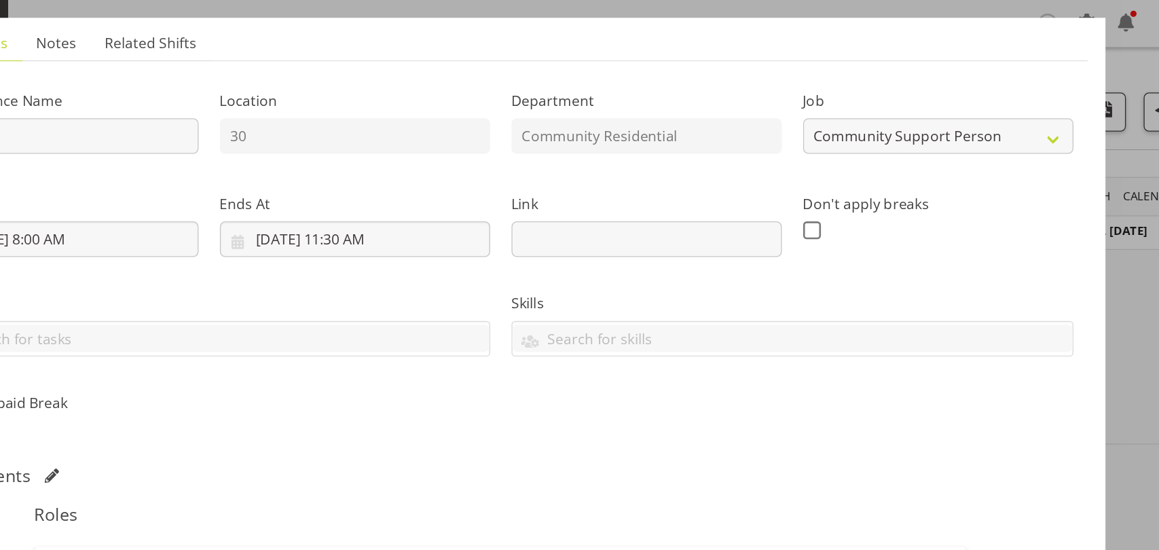
scroll to position [206, 0]
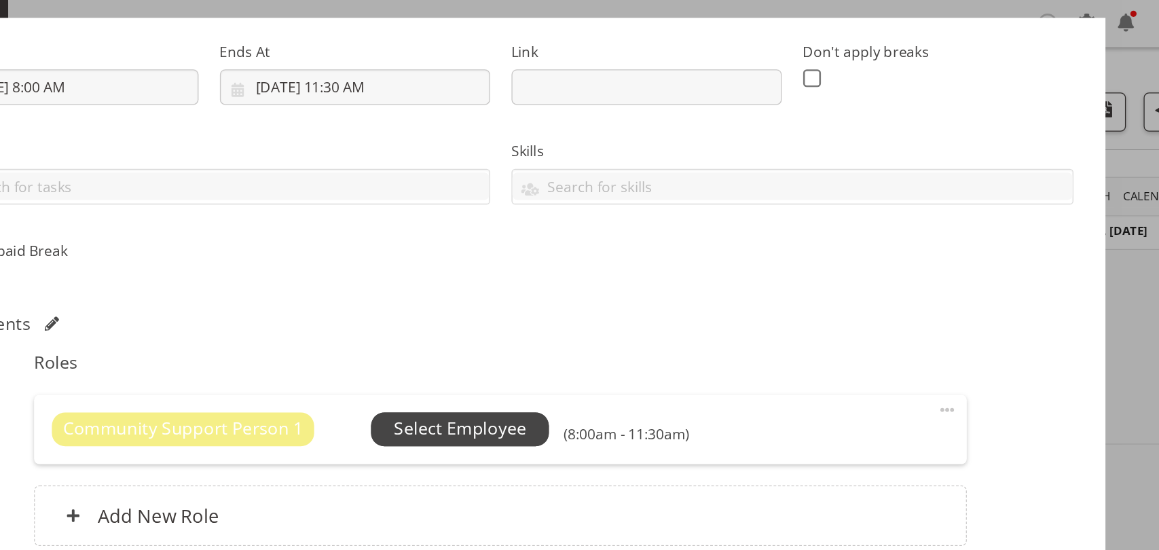
click at [578, 331] on span "Select Employee" at bounding box center [548, 328] width 101 height 20
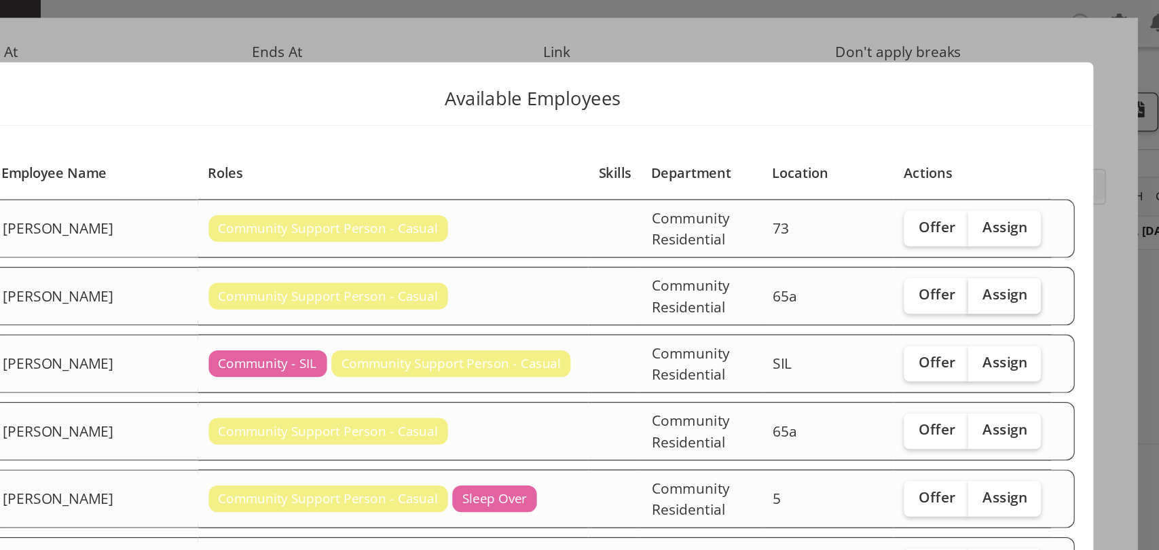
click at [934, 227] on label "Assign" at bounding box center [940, 226] width 56 height 27
click at [921, 227] on input "Assign" at bounding box center [916, 225] width 9 height 9
checkbox input "true"
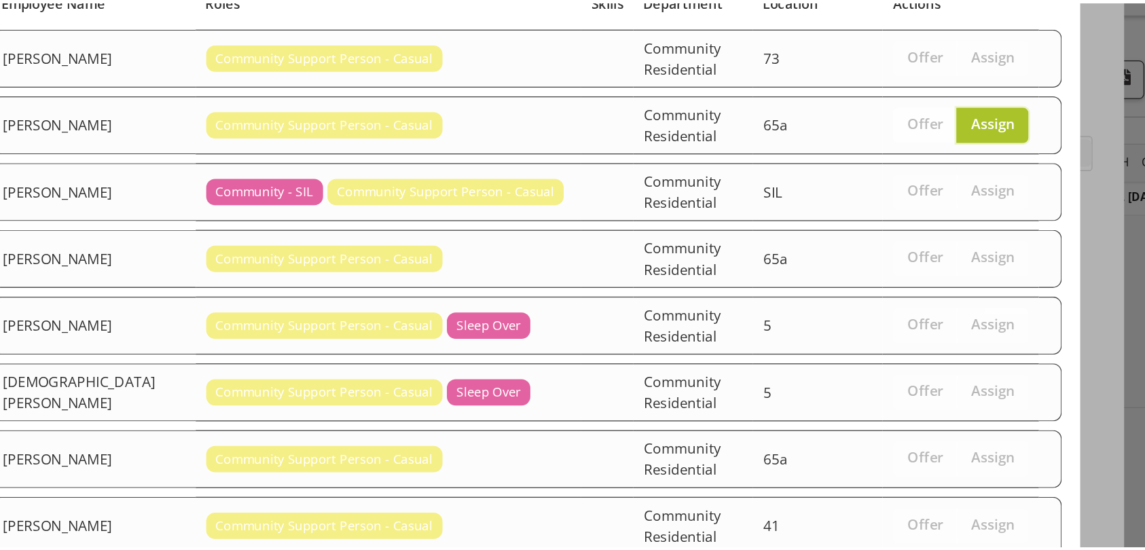
scroll to position [0, 0]
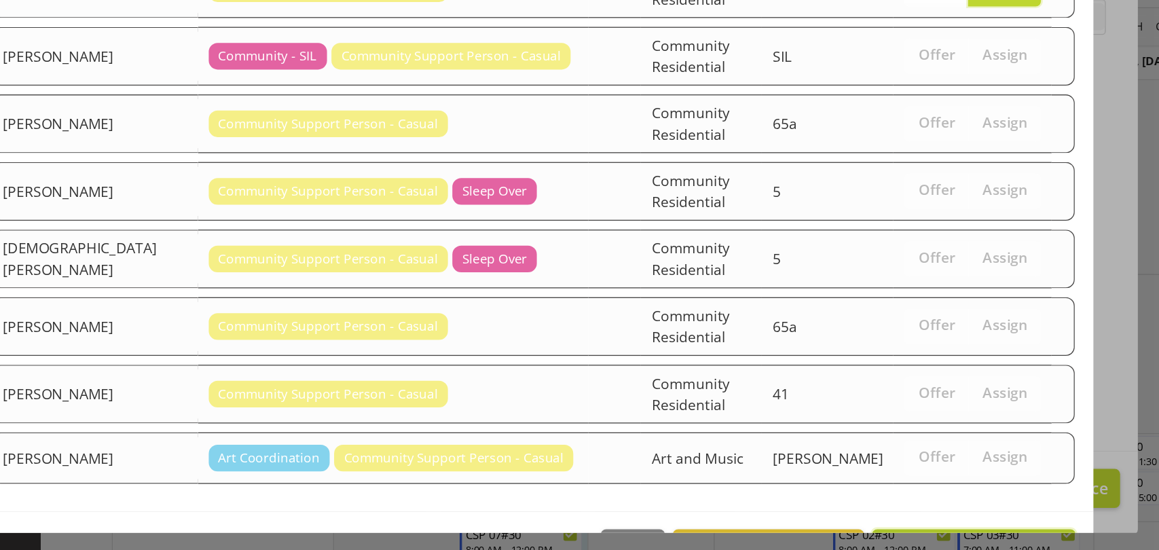
click at [908, 540] on span "Assign [PERSON_NAME]" at bounding box center [915, 548] width 137 height 16
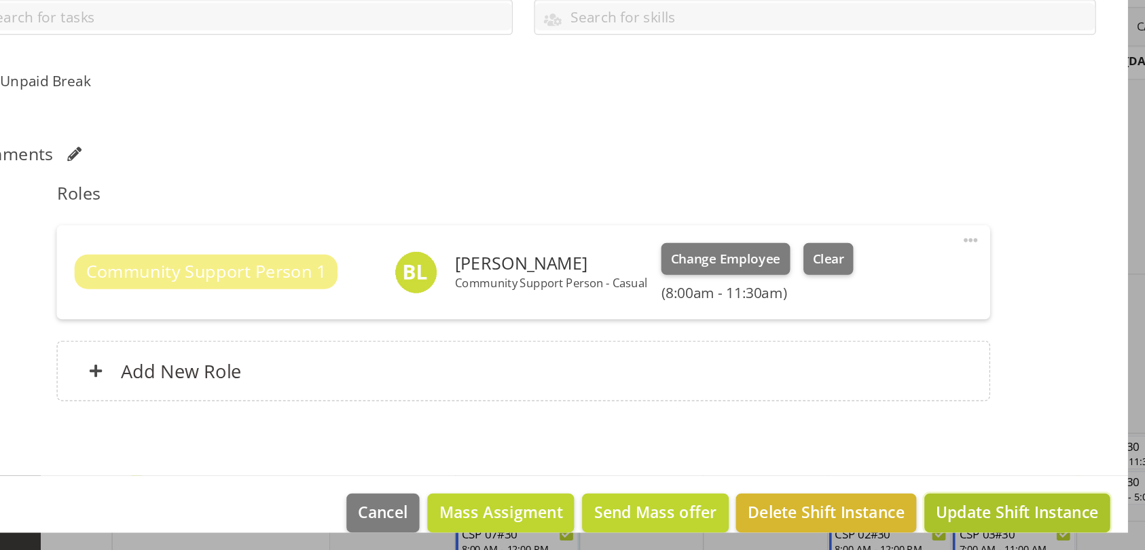
click at [913, 526] on span "Update Shift Instance" at bounding box center [949, 521] width 124 height 18
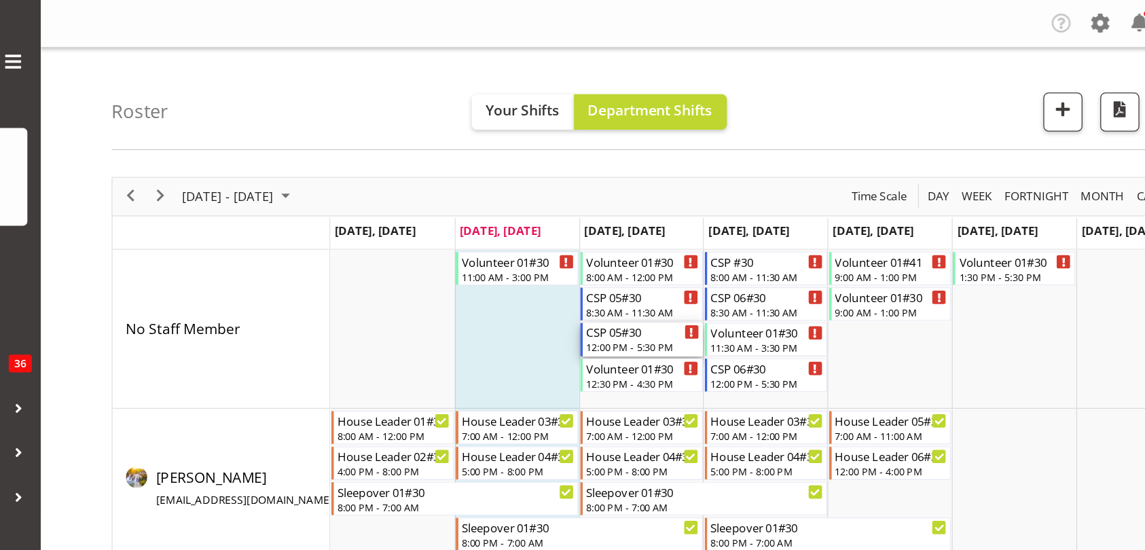
click at [650, 261] on div "12:00 PM - 5:30 PM" at bounding box center [664, 264] width 86 height 11
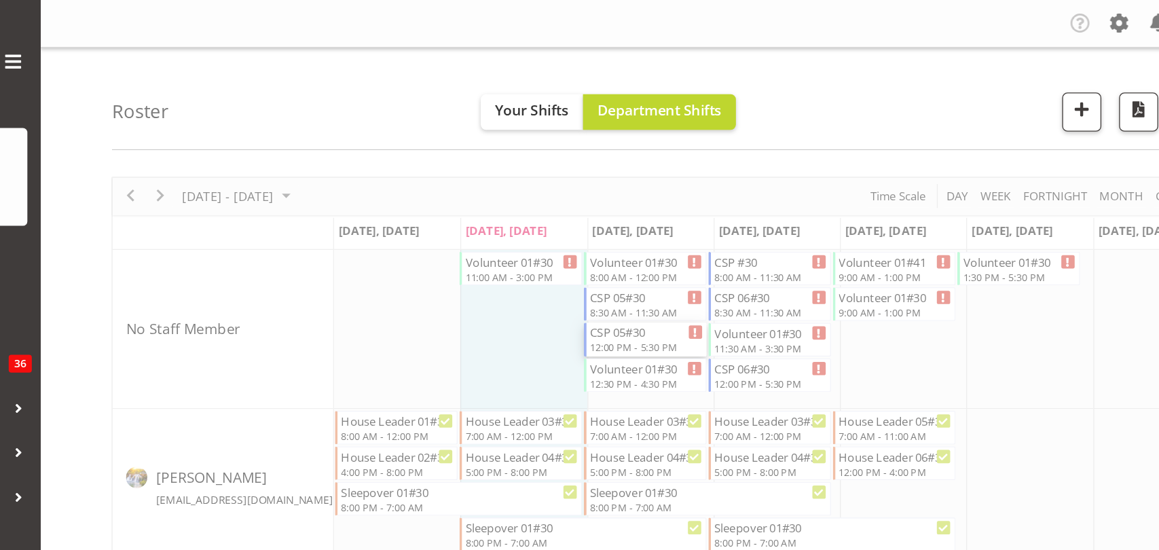
select select
select select "7"
select select "2025"
select select "17"
select select "30"
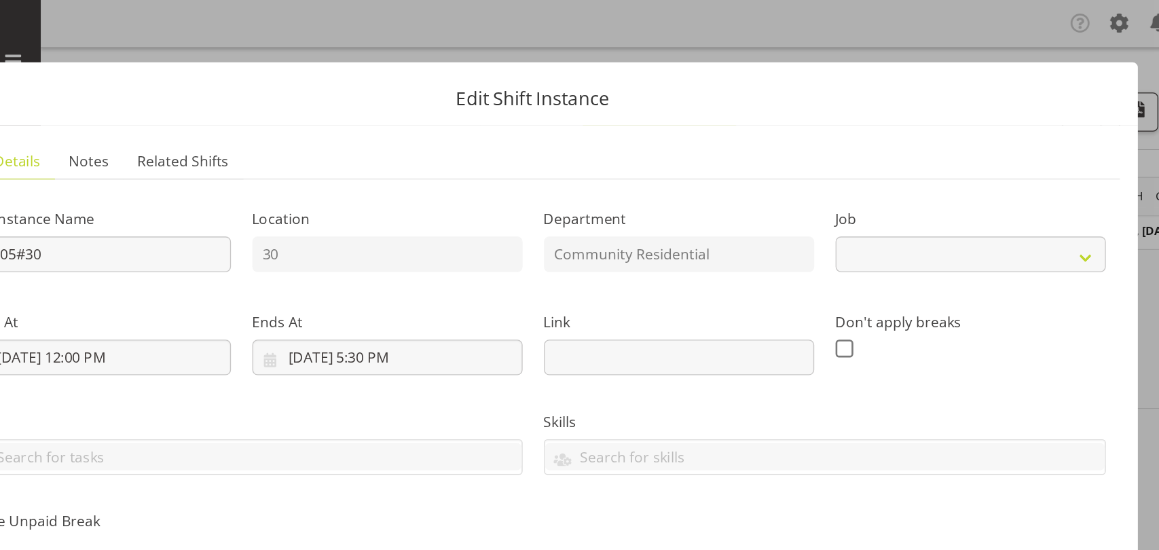
select select "2"
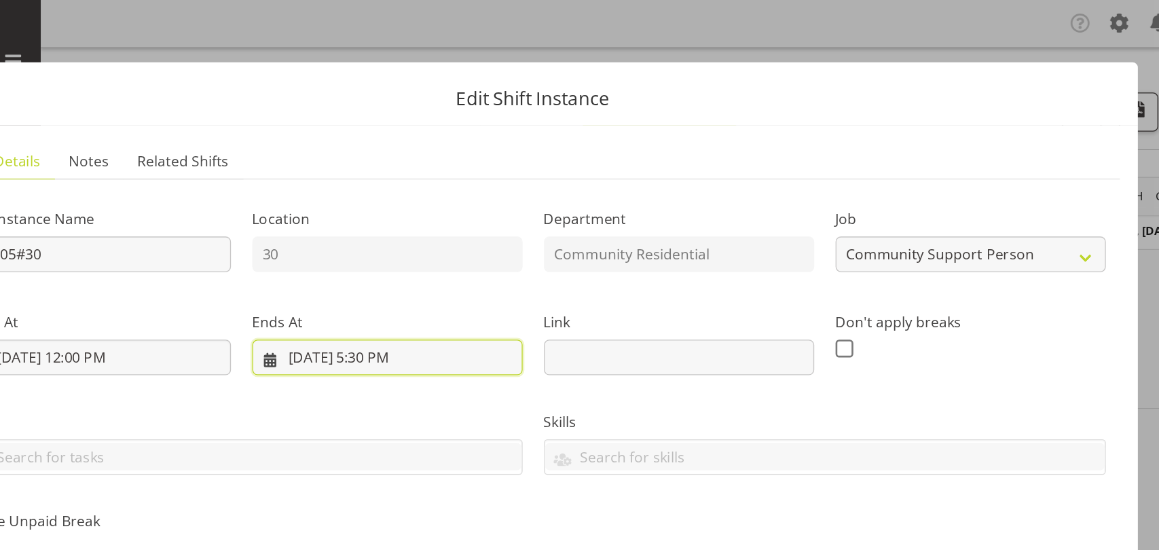
click at [462, 274] on input "[DATE] 5:30 PM" at bounding box center [468, 272] width 206 height 27
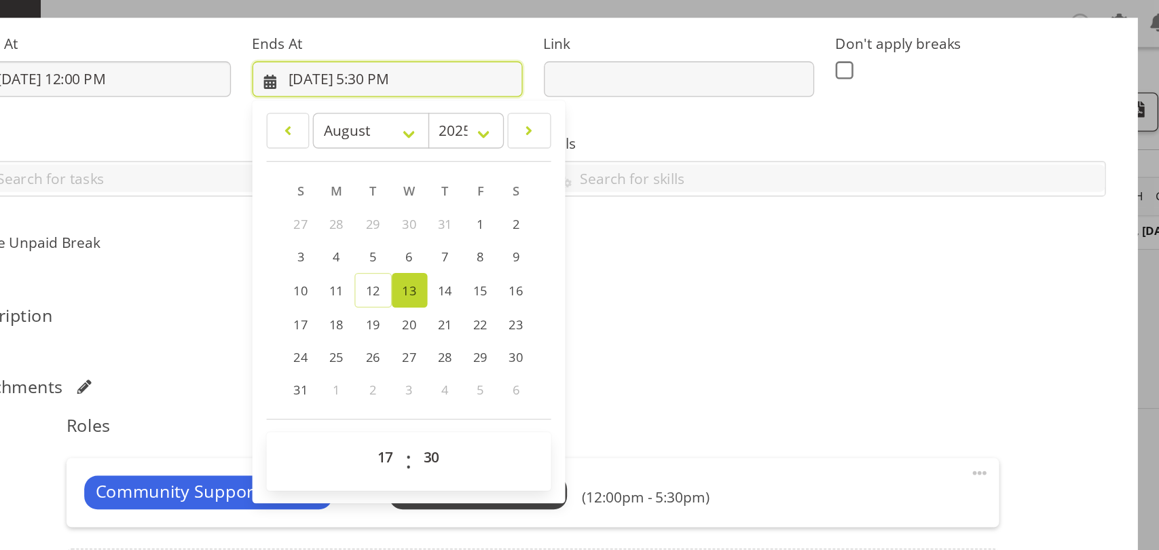
scroll to position [216, 0]
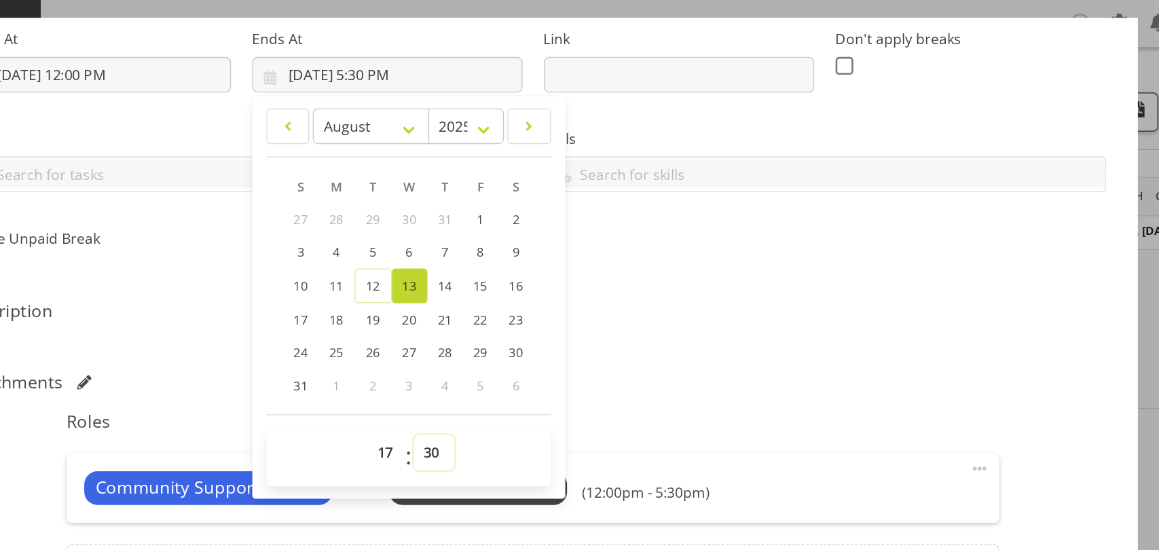
click at [500, 348] on select "00 01 02 03 04 05 06 07 08 09 10 11 12 13 14 15 16 17 18 19 20 21 22 23 24 25 2…" at bounding box center [504, 345] width 31 height 27
select select "0"
click at [489, 332] on select "00 01 02 03 04 05 06 07 08 09 10 11 12 13 14 15 16 17 18 19 20 21 22 23 24 25 2…" at bounding box center [504, 345] width 31 height 27
type input "[DATE] 5:00 PM"
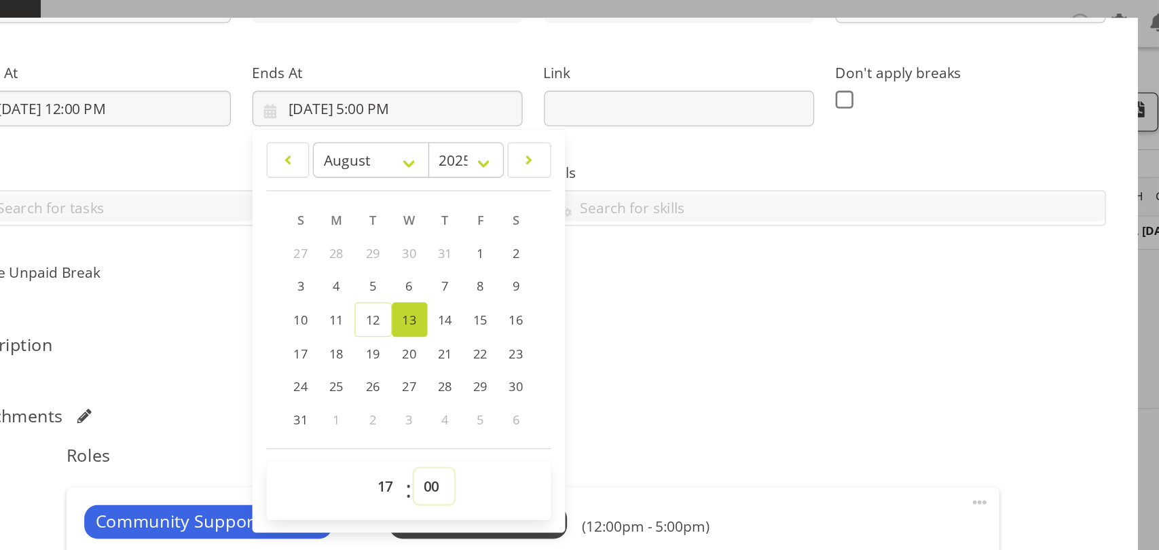
scroll to position [261, 0]
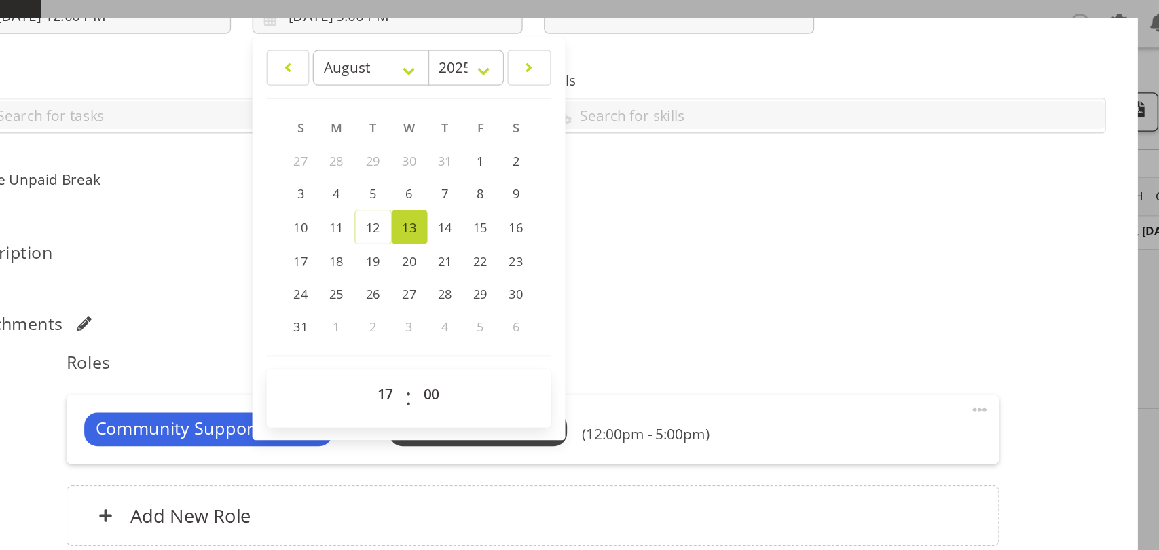
click at [913, 316] on span at bounding box center [921, 313] width 16 height 16
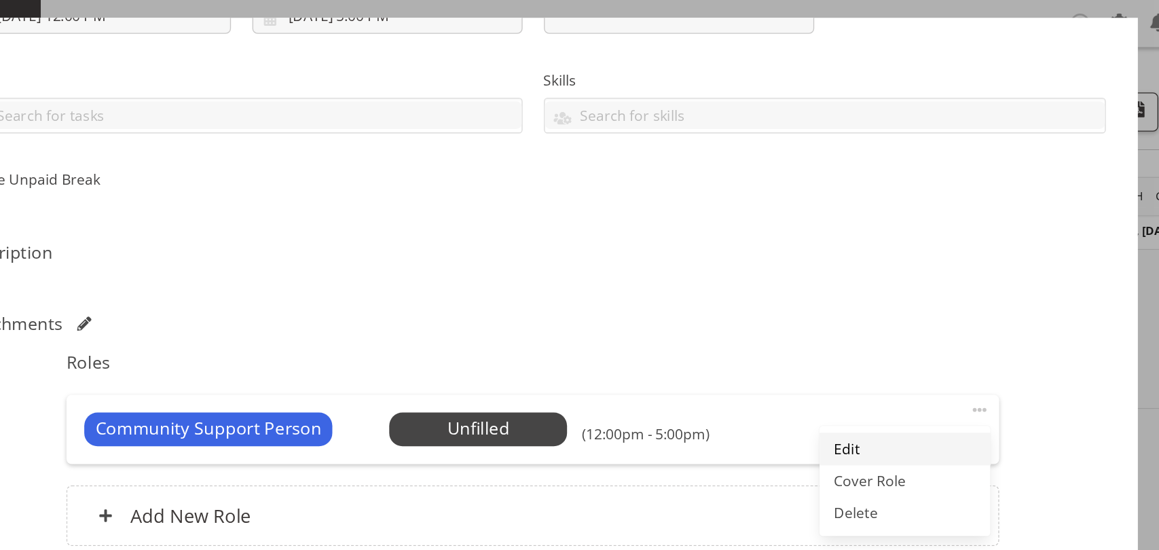
click at [849, 338] on link "Edit" at bounding box center [863, 343] width 130 height 24
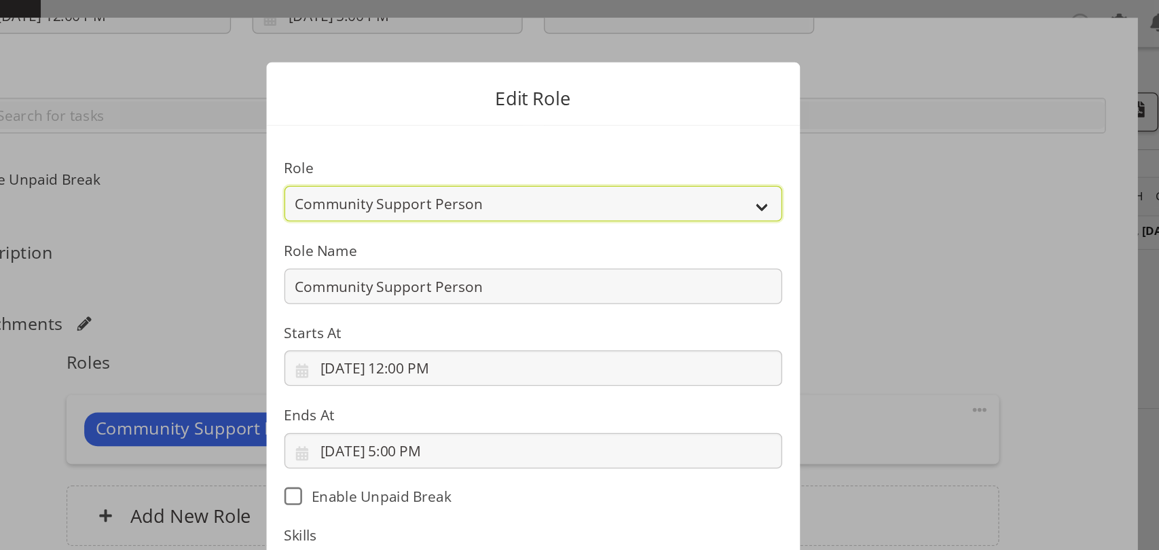
click at [665, 150] on select "Area Manager Art Coordination Community - SIL Community Leader Community Suppor…" at bounding box center [580, 155] width 380 height 27
select select "287"
click at [390, 142] on select "Area Manager Art Coordination Community - SIL Community Leader Community Suppor…" at bounding box center [580, 155] width 380 height 27
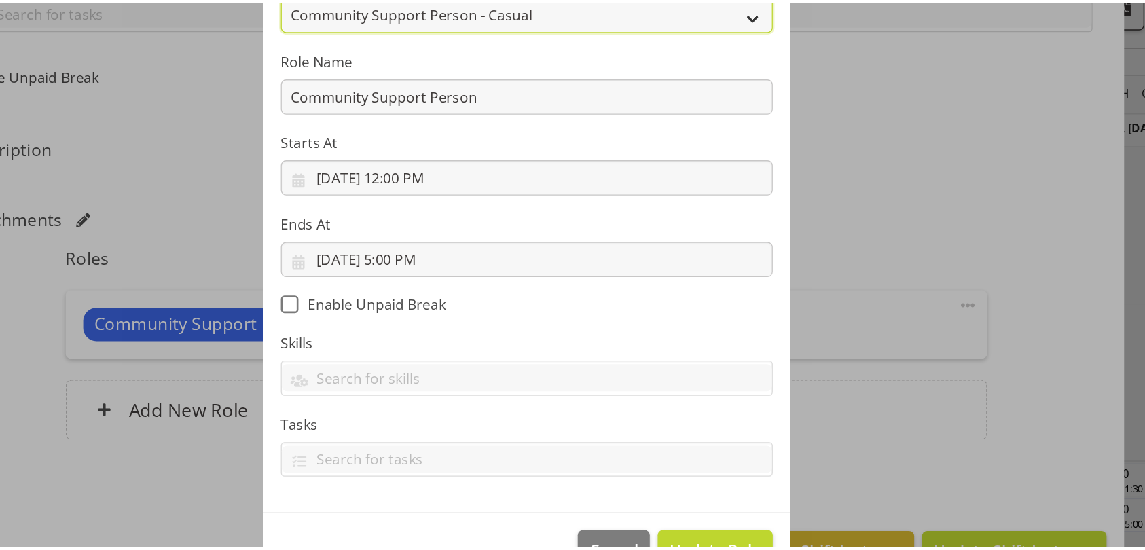
scroll to position [0, 0]
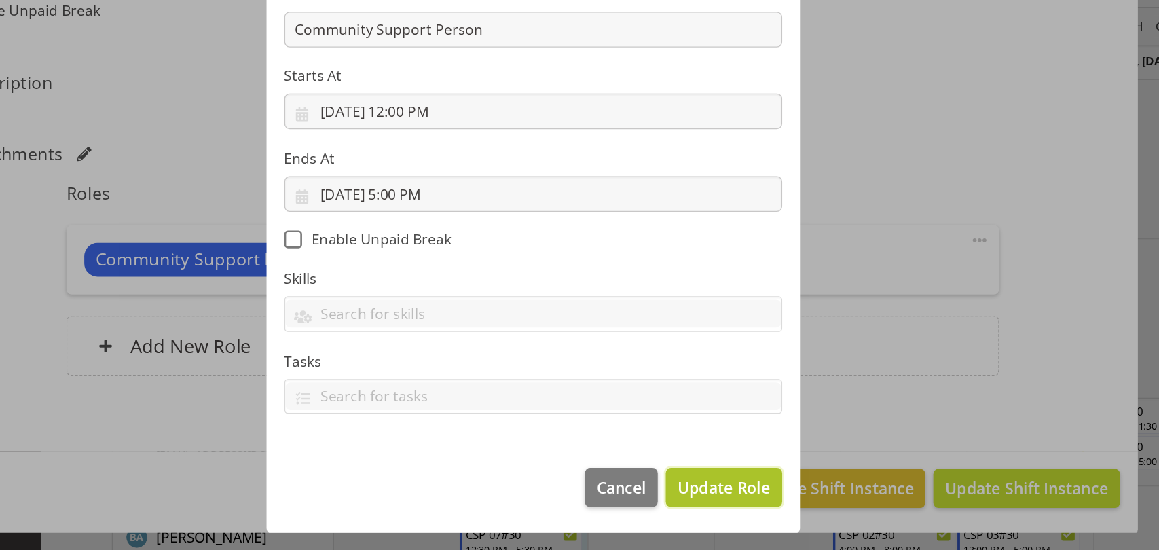
click at [719, 495] on span "Update Role" at bounding box center [725, 502] width 71 height 18
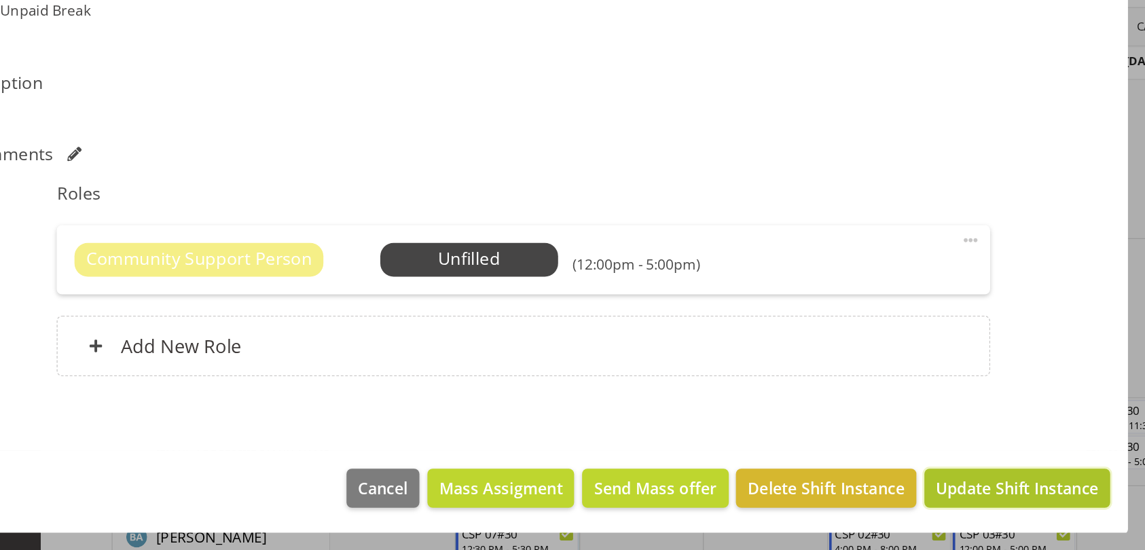
click at [934, 503] on span "Update Shift Instance" at bounding box center [949, 503] width 124 height 18
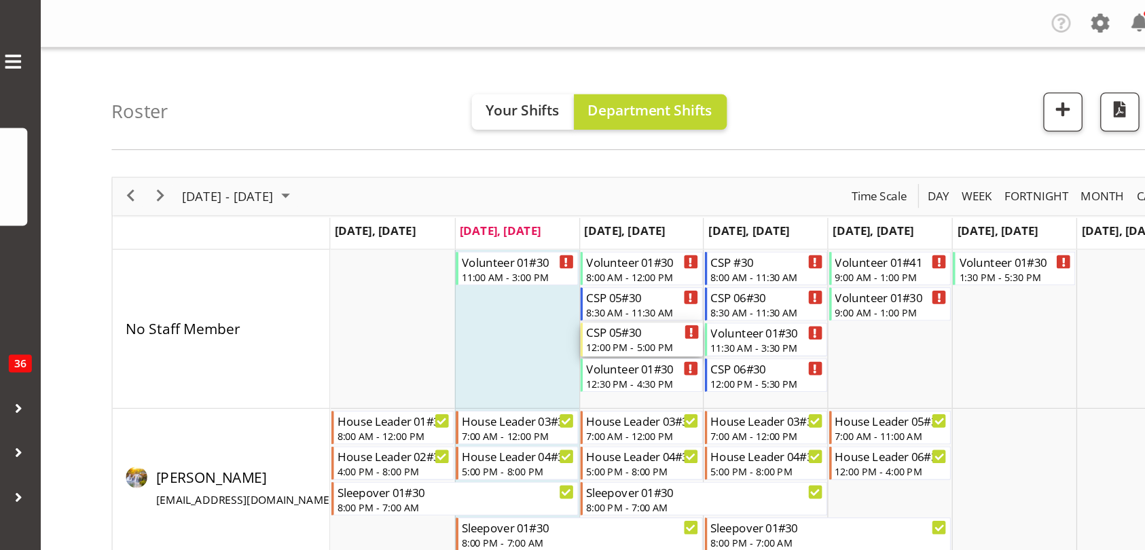
click at [667, 260] on div "12:00 PM - 5:00 PM" at bounding box center [664, 264] width 86 height 11
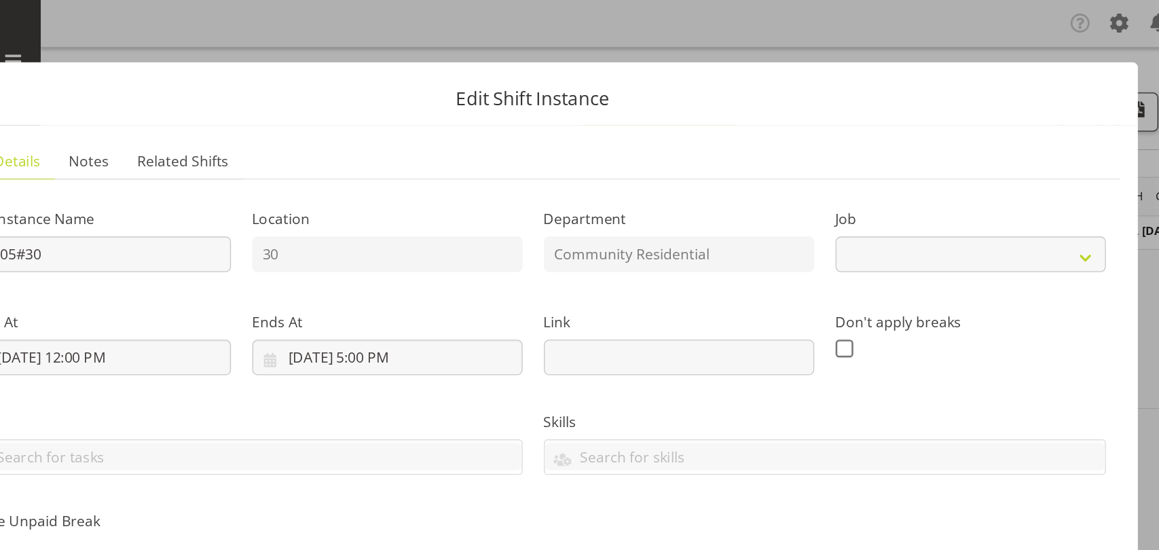
select select "2"
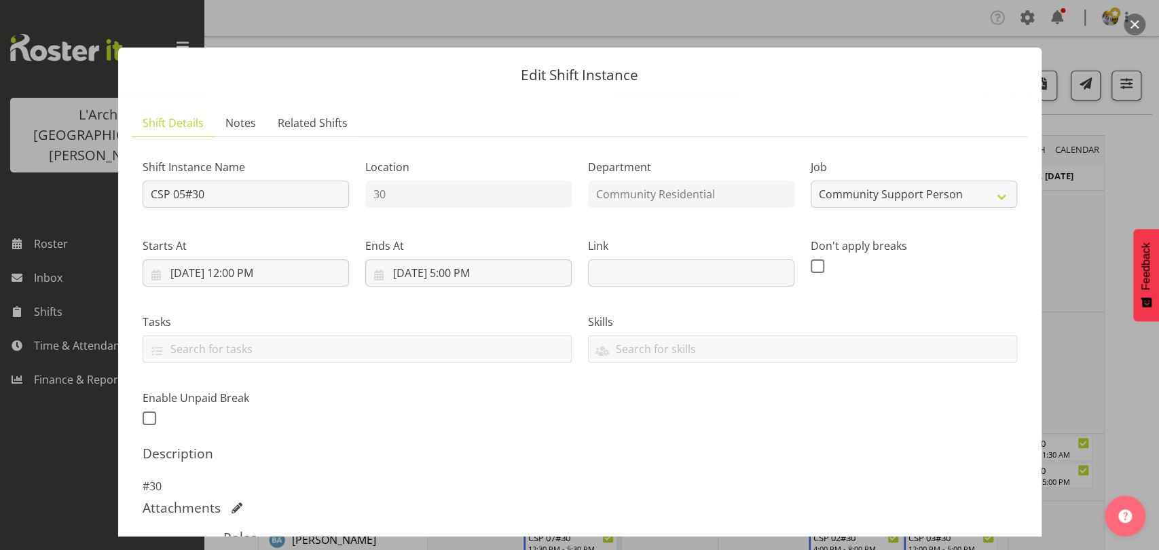
scroll to position [261, 0]
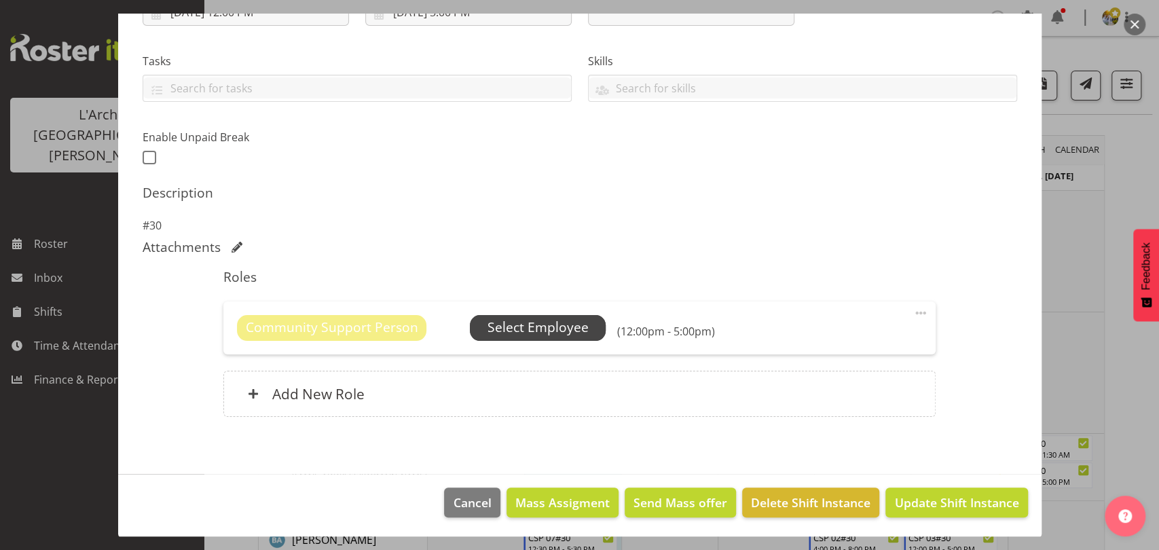
click at [549, 326] on span "Select Employee" at bounding box center [537, 328] width 101 height 20
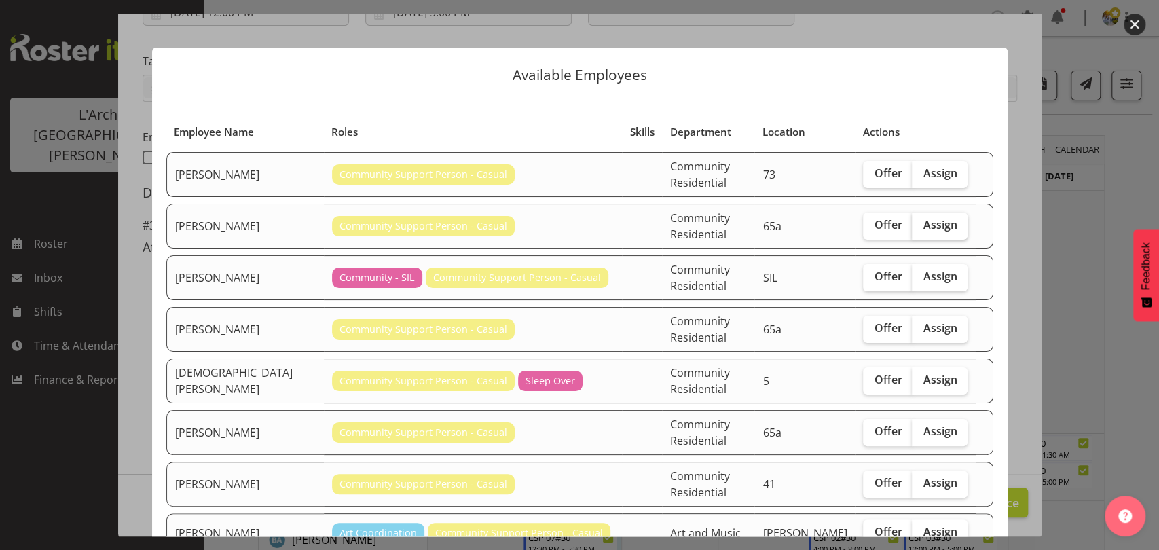
click at [934, 225] on label "Assign" at bounding box center [940, 226] width 56 height 27
click at [921, 225] on input "Assign" at bounding box center [916, 225] width 9 height 9
checkbox input "true"
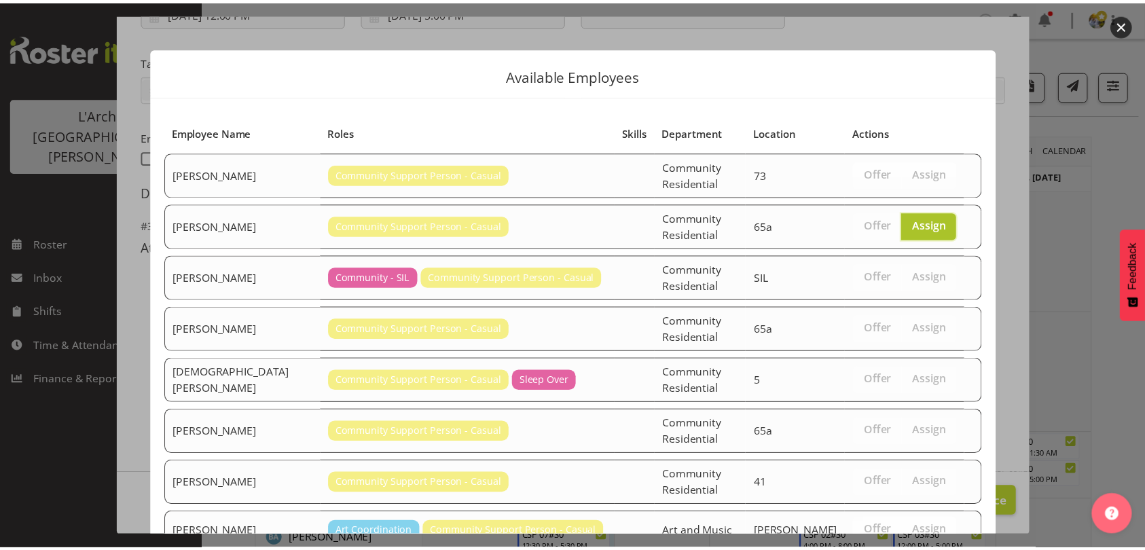
scroll to position [60, 0]
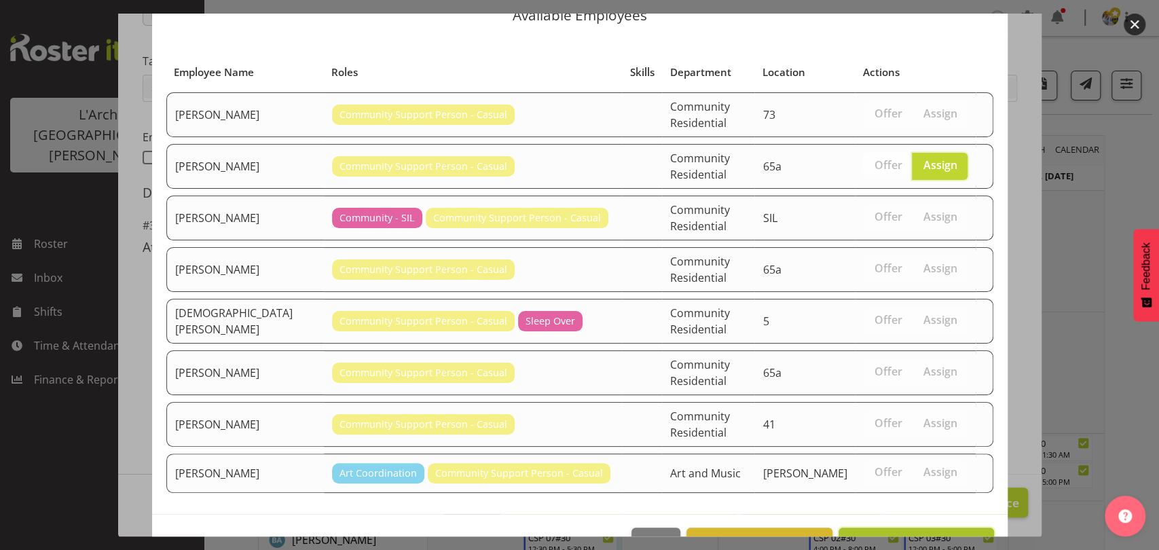
click at [928, 534] on span "Assign [PERSON_NAME]" at bounding box center [915, 542] width 137 height 16
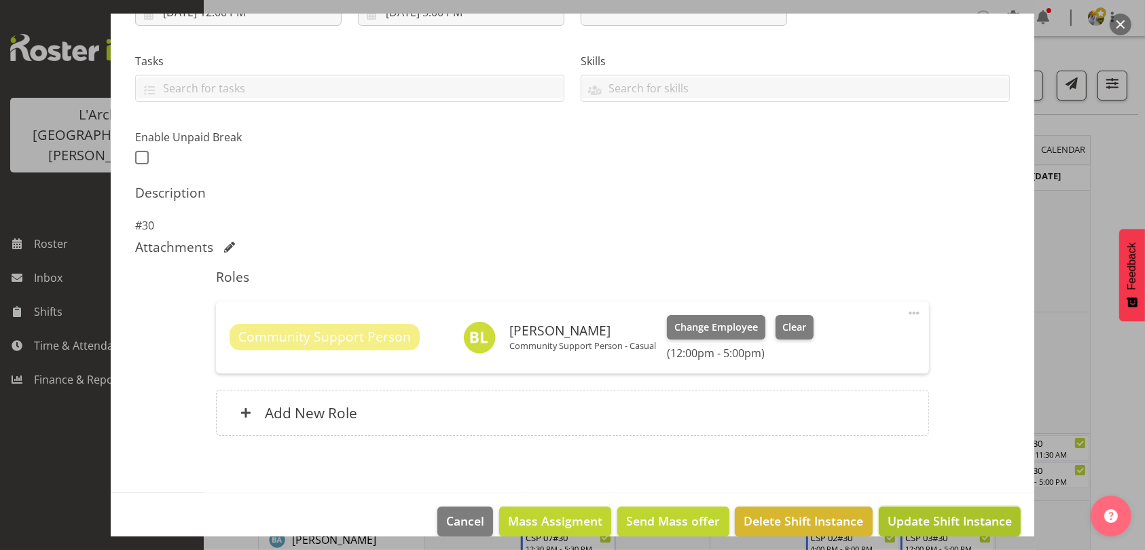
click at [934, 518] on span "Update Shift Instance" at bounding box center [949, 521] width 124 height 18
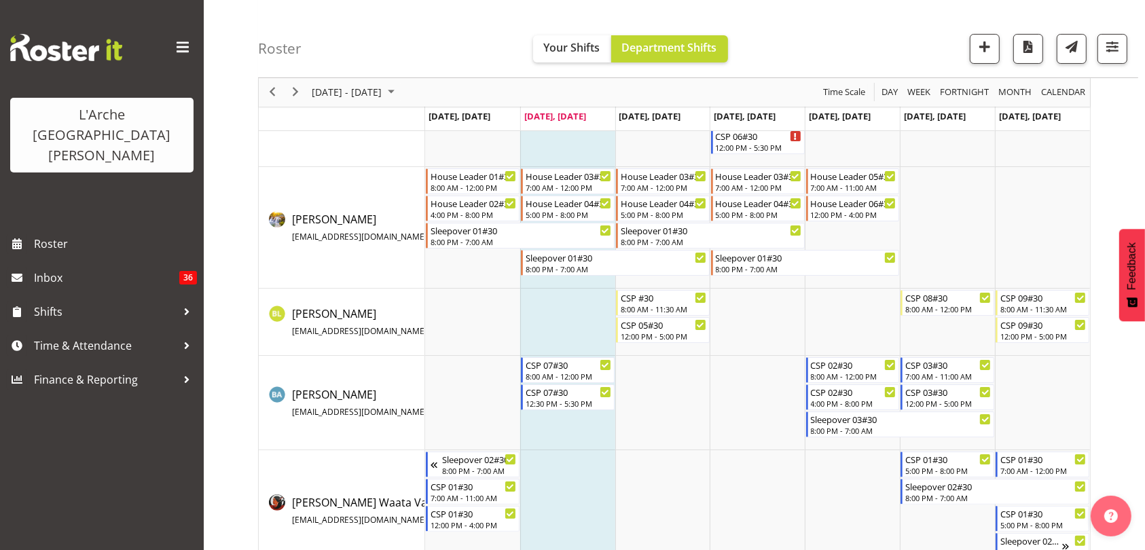
scroll to position [179, 0]
